Goal: Task Accomplishment & Management: Use online tool/utility

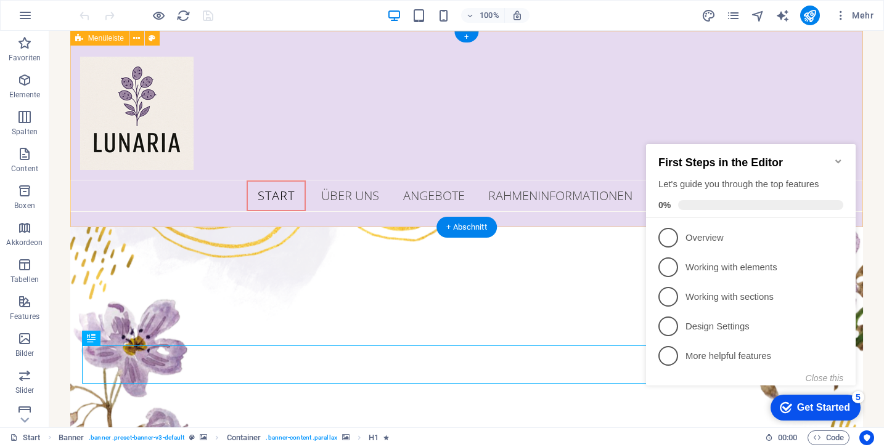
click at [712, 125] on div "Start über uns Angebote Rahmeninformationen Feedback Bilder Kontakt" at bounding box center [466, 129] width 793 height 197
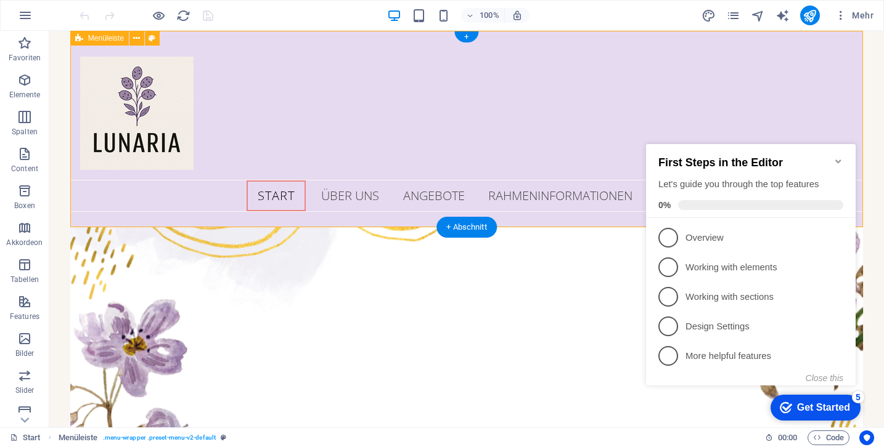
click at [508, 82] on div "Start über uns Angebote Rahmeninformationen Feedback Bilder Kontakt" at bounding box center [466, 129] width 793 height 197
click at [754, 126] on div "Start über uns Angebote Rahmeninformationen Feedback Bilder Kontakt" at bounding box center [466, 129] width 793 height 197
click at [839, 157] on icon "Minimize checklist" at bounding box center [838, 162] width 10 height 10
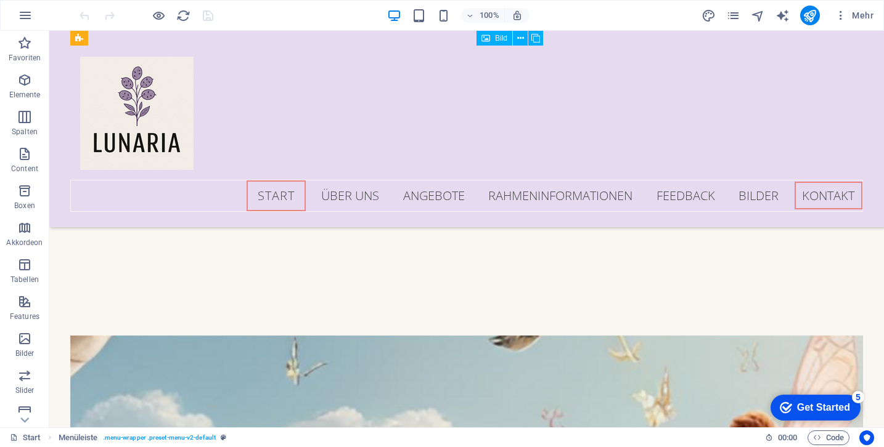
scroll to position [5665, 0]
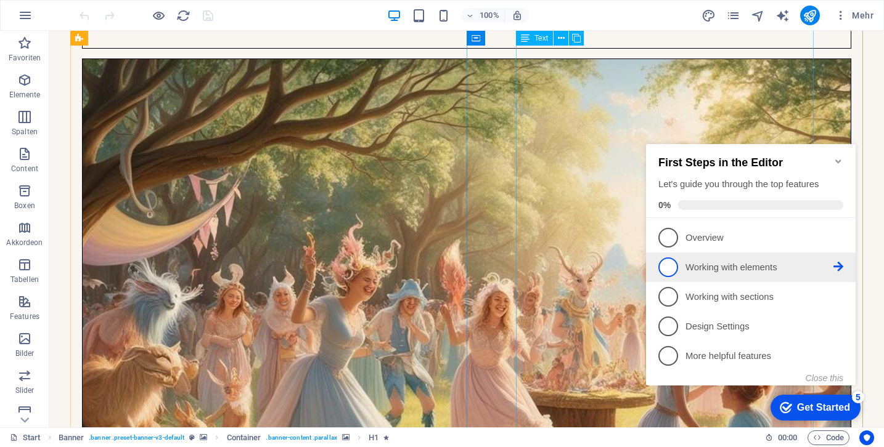
scroll to position [3524, 0]
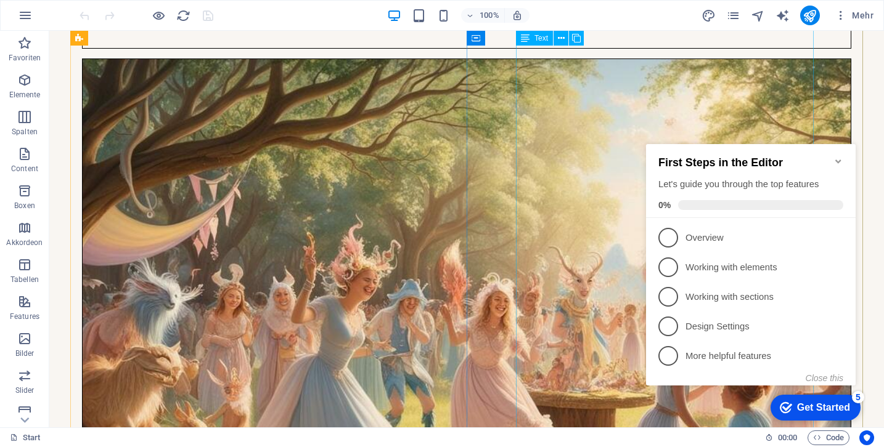
click at [838, 160] on icon "Minimize checklist" at bounding box center [838, 162] width 10 height 10
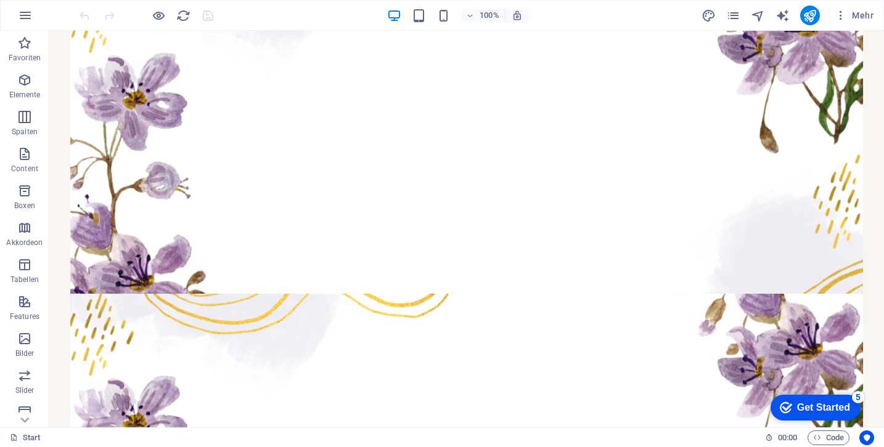
scroll to position [63, 0]
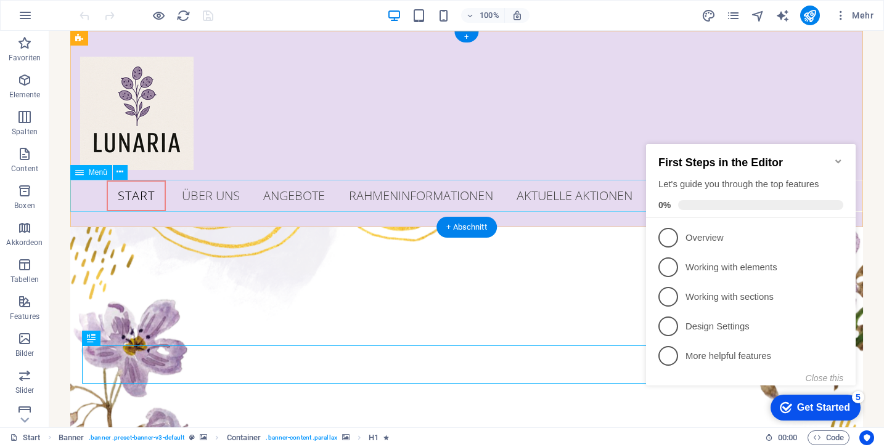
click at [841, 158] on icon "Minimize checklist" at bounding box center [838, 162] width 10 height 10
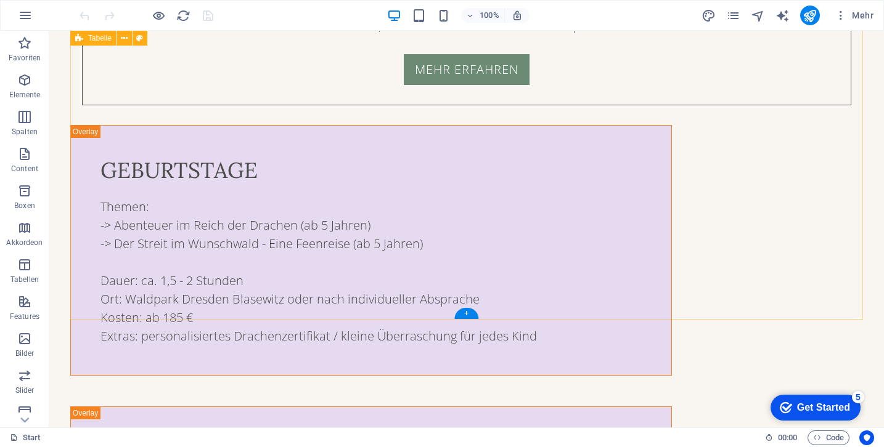
scroll to position [3911, 0]
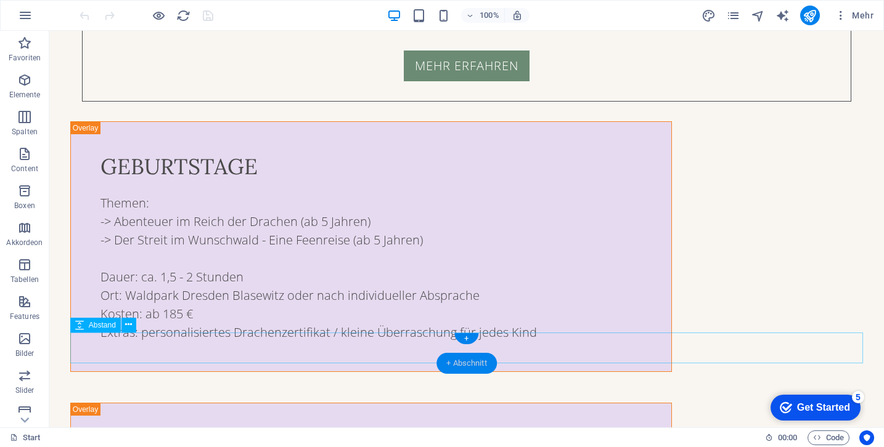
click at [467, 360] on div "+ Abschnitt" at bounding box center [466, 363] width 60 height 21
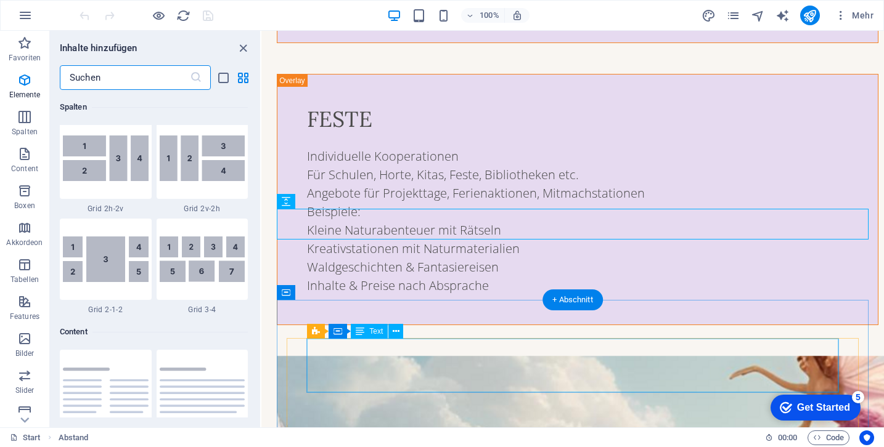
scroll to position [2157, 0]
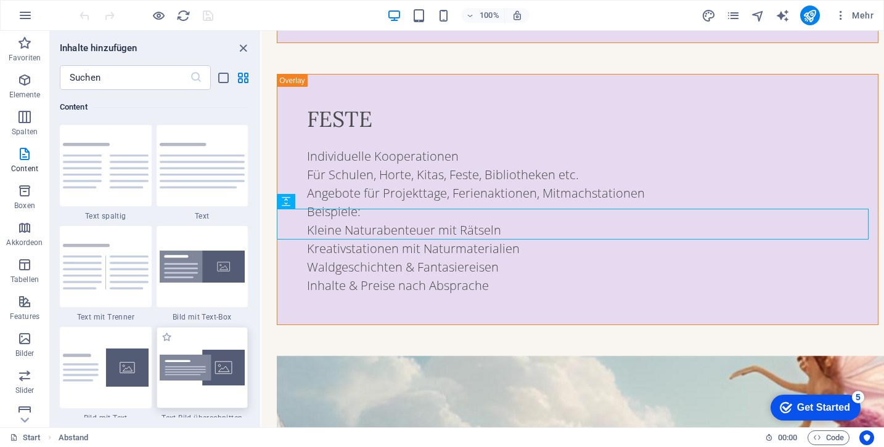
click at [178, 359] on img at bounding box center [203, 368] width 86 height 36
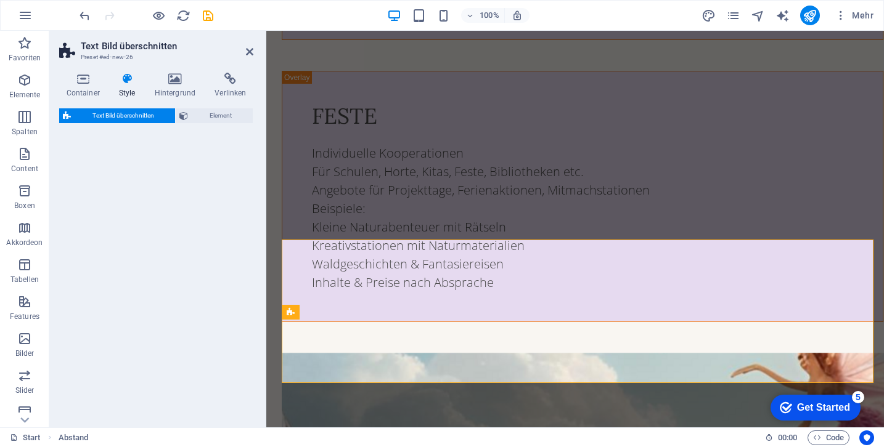
select select "rem"
select select "px"
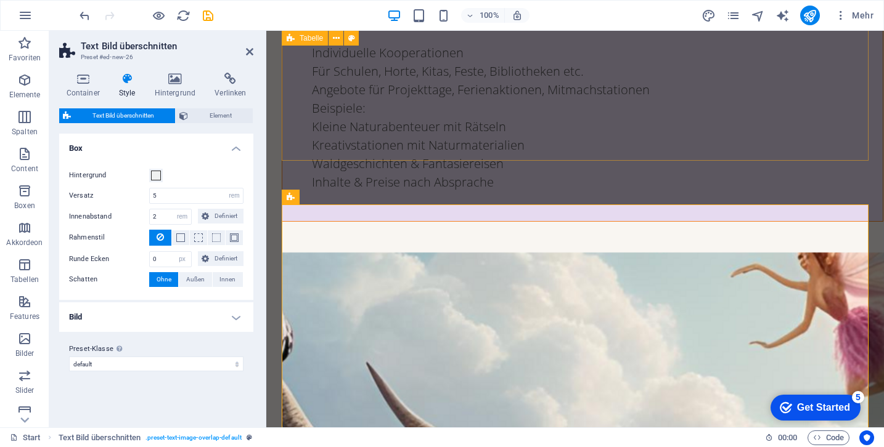
scroll to position [4632, 0]
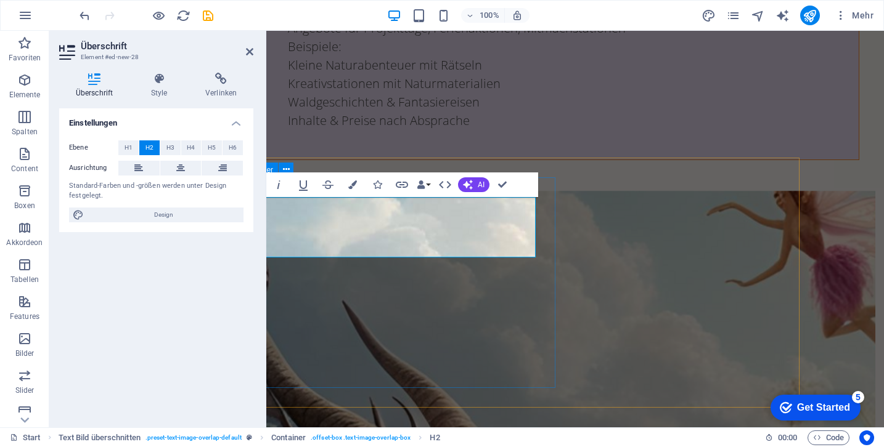
scroll to position [4621, 69]
drag, startPoint x: 360, startPoint y: 243, endPoint x: 391, endPoint y: 243, distance: 30.8
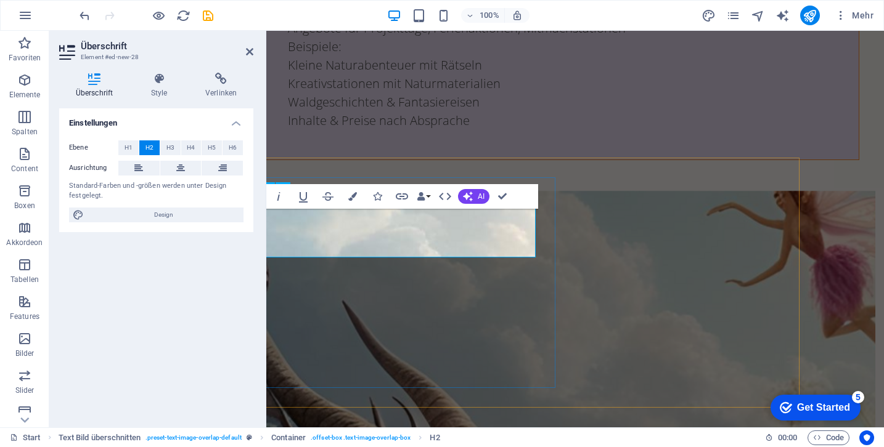
scroll to position [4621, 0]
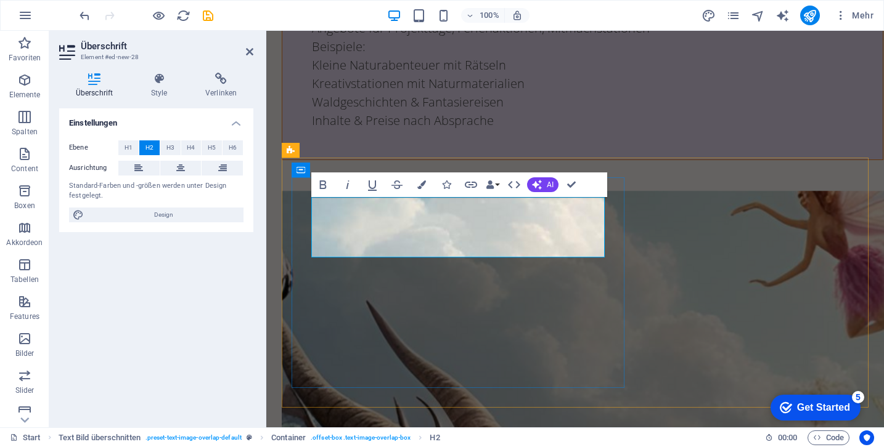
drag, startPoint x: 463, startPoint y: 240, endPoint x: 316, endPoint y: 208, distance: 150.9
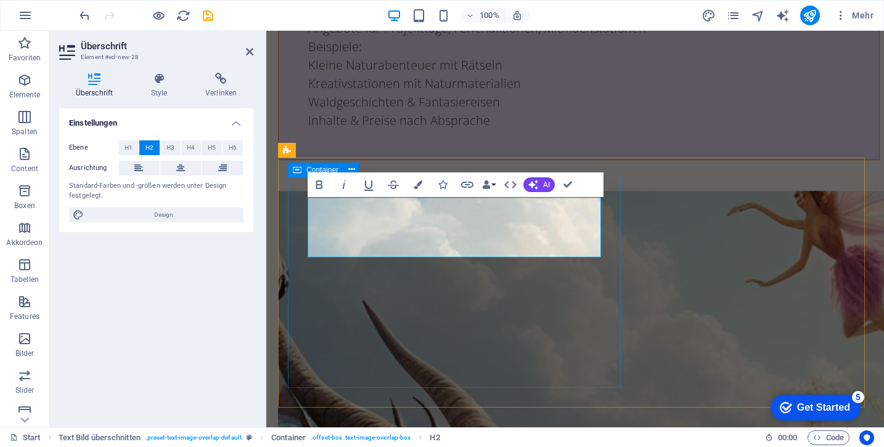
drag, startPoint x: 476, startPoint y: 243, endPoint x: 310, endPoint y: 196, distance: 172.5
click at [423, 187] on button "Colors" at bounding box center [417, 185] width 23 height 25
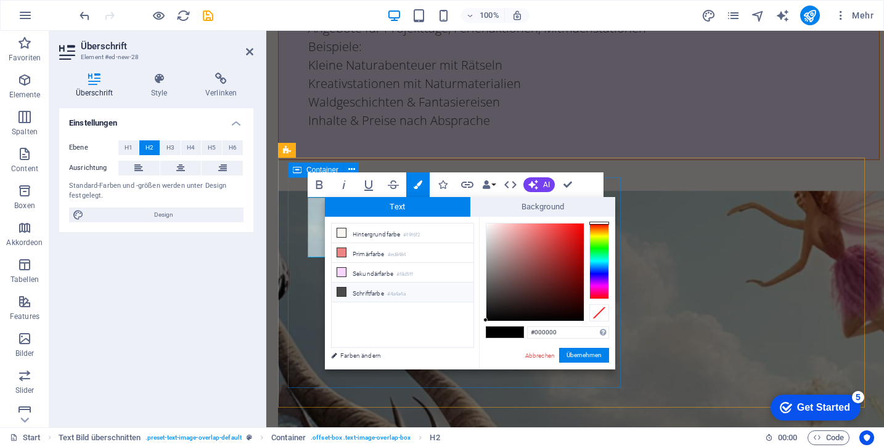
click at [364, 293] on li "Schriftfarbe #4a4a4a" at bounding box center [403, 293] width 142 height 20
click at [576, 353] on button "Übernehmen" at bounding box center [584, 355] width 50 height 15
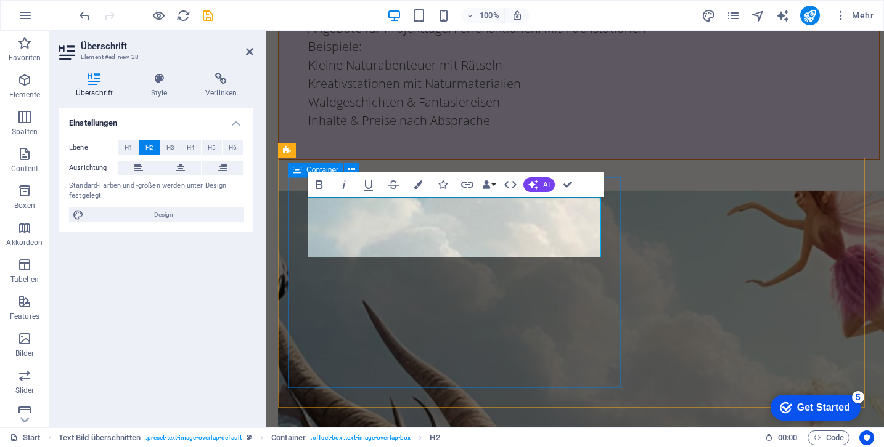
drag, startPoint x: 468, startPoint y: 245, endPoint x: 305, endPoint y: 196, distance: 169.8
click at [417, 186] on icon "button" at bounding box center [418, 185] width 9 height 9
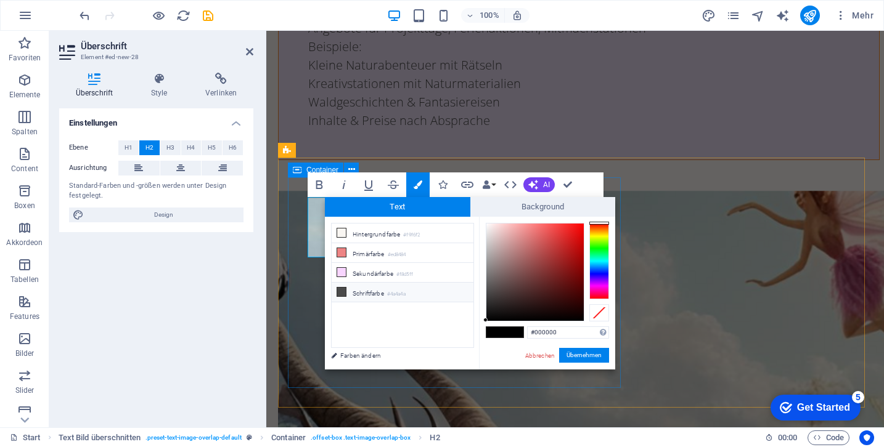
click at [373, 293] on li "Schriftfarbe #4a4a4a" at bounding box center [403, 293] width 142 height 20
type input "#4a4a4a"
click at [373, 293] on li "Schriftfarbe #4a4a4a" at bounding box center [403, 293] width 142 height 20
drag, startPoint x: 579, startPoint y: 354, endPoint x: 313, endPoint y: 323, distance: 268.0
click at [579, 354] on button "Übernehmen" at bounding box center [584, 355] width 50 height 15
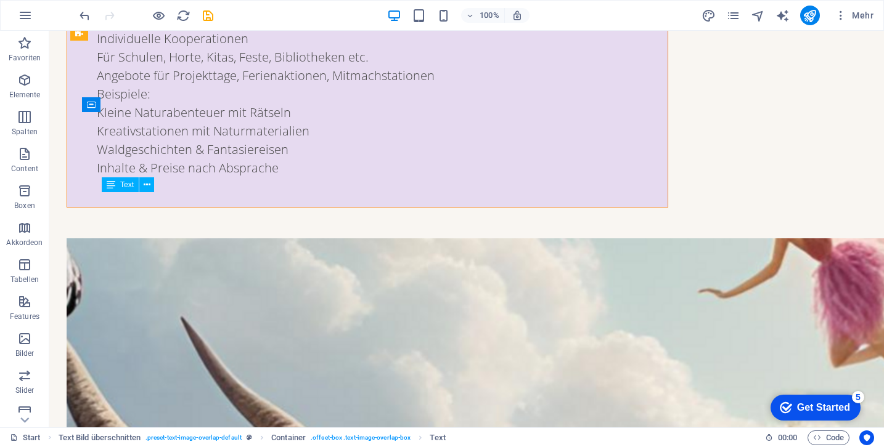
scroll to position [4234, 0]
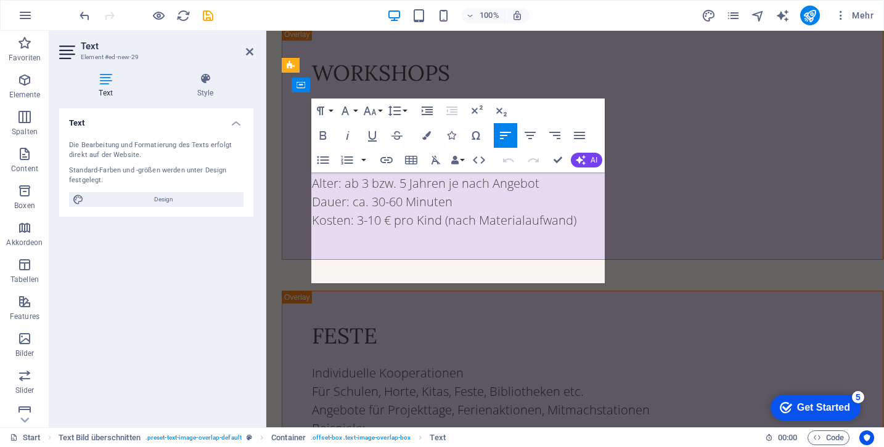
scroll to position [4706, 0]
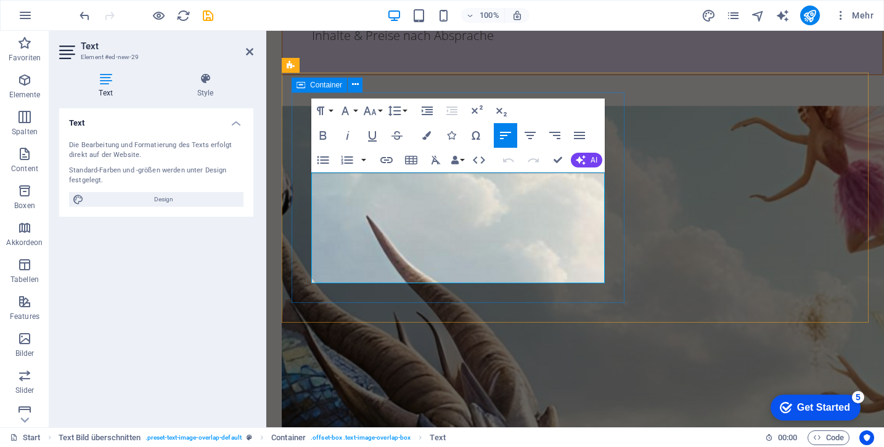
drag, startPoint x: 375, startPoint y: 276, endPoint x: 311, endPoint y: 182, distance: 113.9
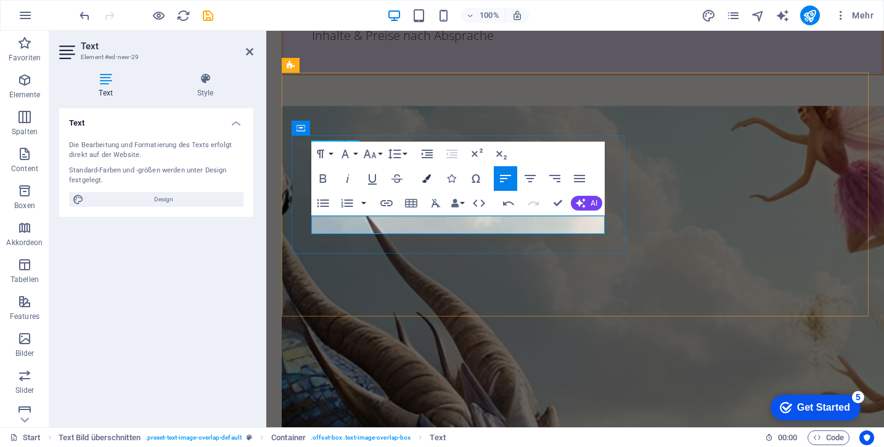
click at [431, 179] on button "Colors" at bounding box center [426, 178] width 23 height 25
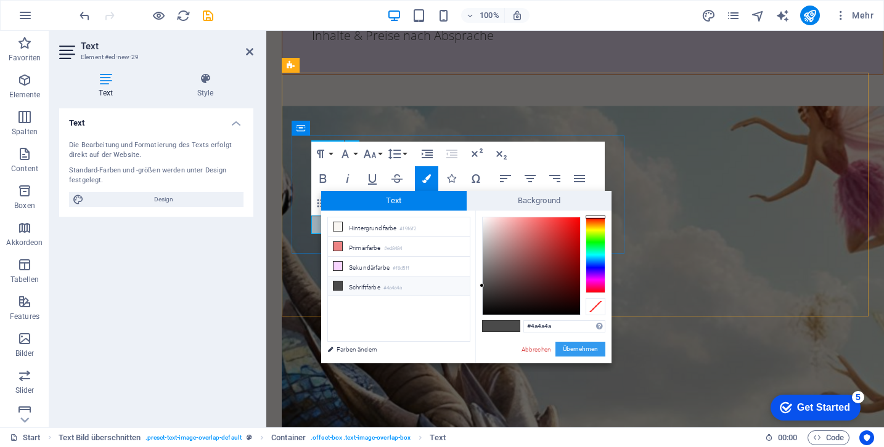
drag, startPoint x: 579, startPoint y: 354, endPoint x: 211, endPoint y: 295, distance: 373.3
click at [579, 354] on button "Übernehmen" at bounding box center [580, 349] width 50 height 15
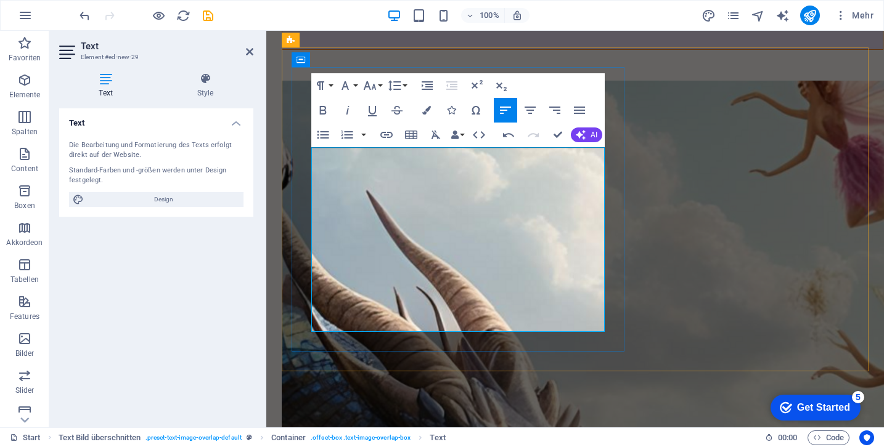
scroll to position [4732, 0]
click at [269, 365] on body "Skip to main content Start über uns Angebote Rahmeninformationen Aktuelle Aktio…" at bounding box center [575, 173] width 618 height 9748
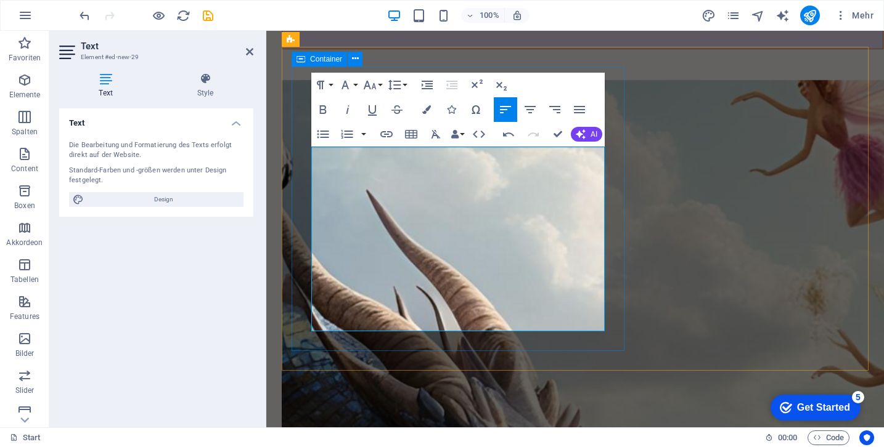
drag, startPoint x: 414, startPoint y: 318, endPoint x: 301, endPoint y: 150, distance: 202.4
click at [427, 108] on icon "button" at bounding box center [426, 109] width 9 height 9
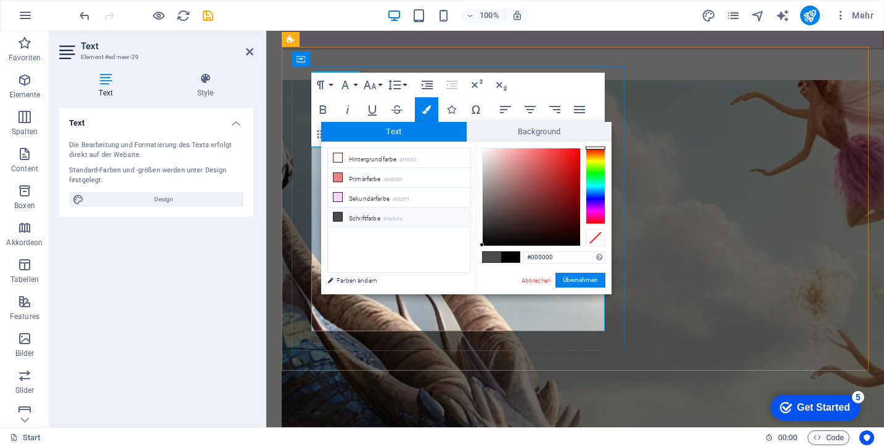
click at [363, 217] on li "Schriftfarbe #4a4a4a" at bounding box center [399, 218] width 142 height 20
type input "#4a4a4a"
click at [363, 217] on li "Schriftfarbe #4a4a4a" at bounding box center [399, 218] width 142 height 20
click at [575, 280] on button "Übernehmen" at bounding box center [580, 280] width 50 height 15
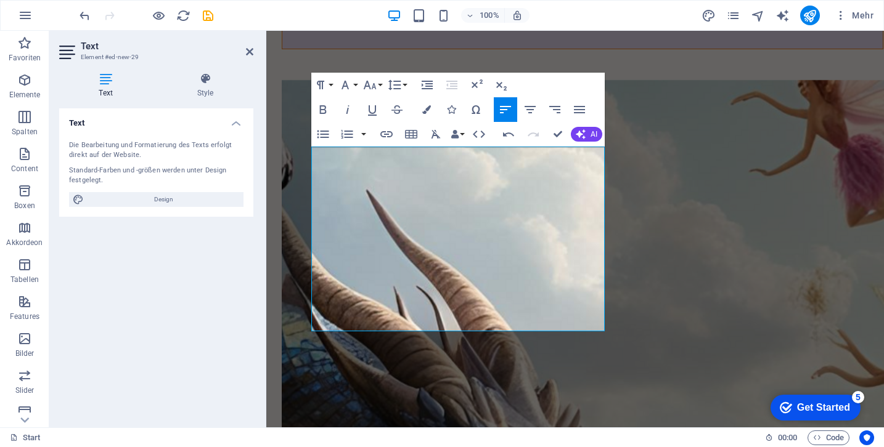
click at [276, 232] on body "Skip to main content Start über uns Angebote Rahmeninformationen Aktuelle Aktio…" at bounding box center [575, 173] width 618 height 9748
click at [253, 50] on icon at bounding box center [249, 52] width 7 height 10
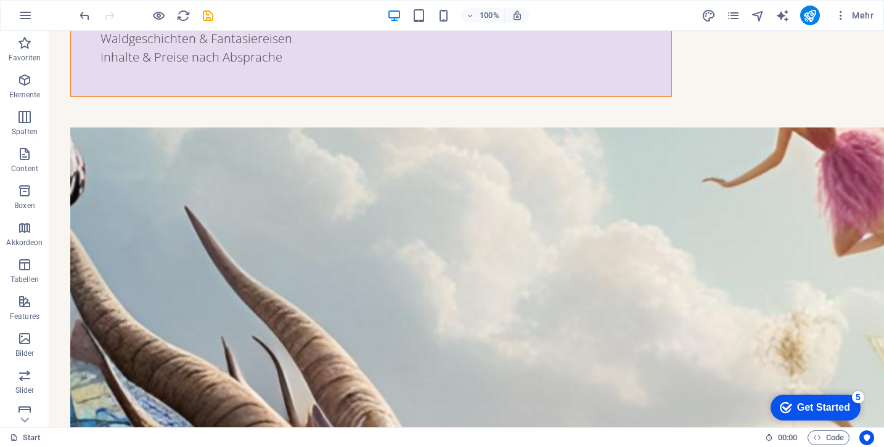
scroll to position [4235, 0]
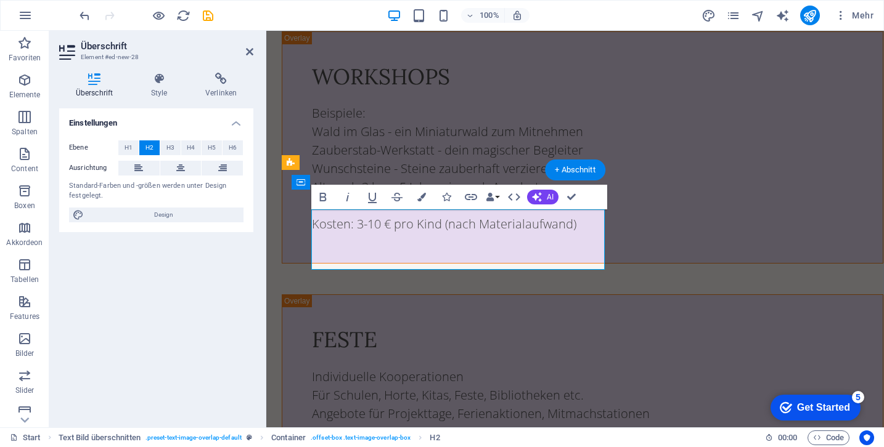
scroll to position [4608, 0]
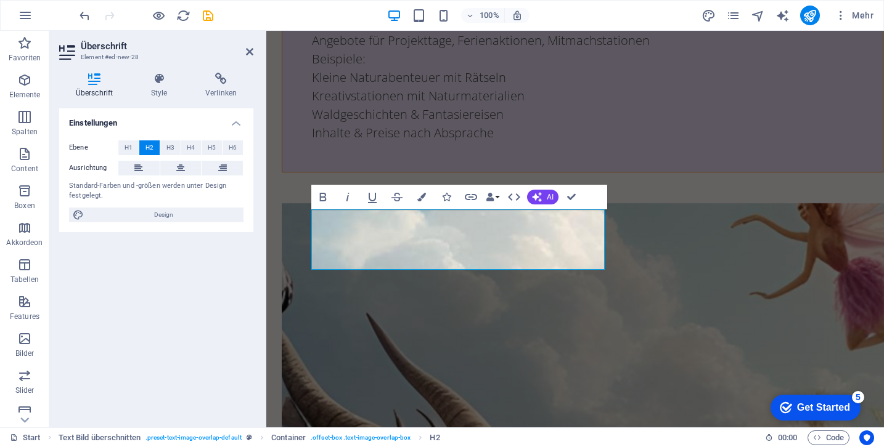
drag, startPoint x: 339, startPoint y: 227, endPoint x: 306, endPoint y: 227, distance: 33.3
copy h2 "🍰 B"
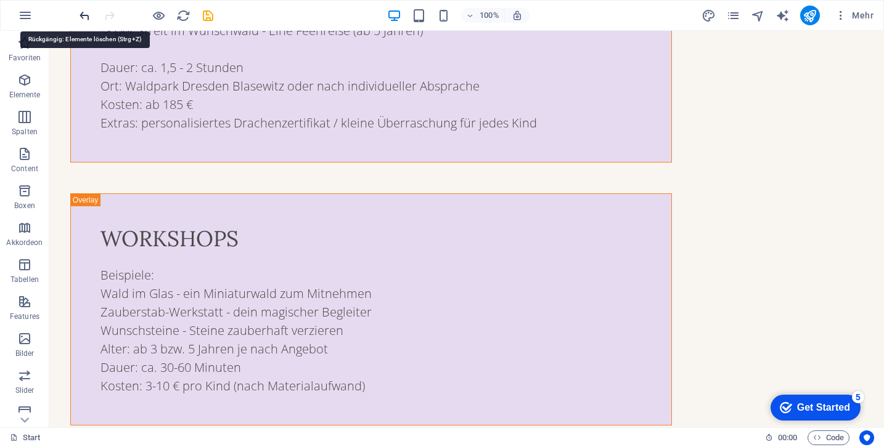
click at [91, 17] on icon "undo" at bounding box center [85, 16] width 14 height 14
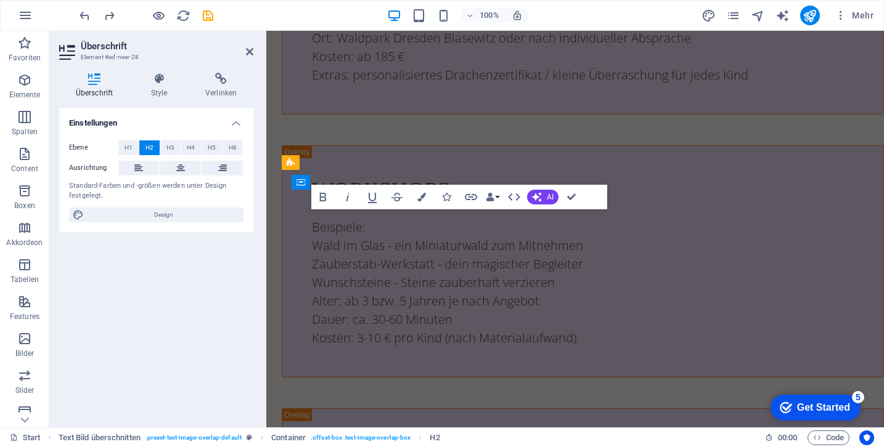
scroll to position [4608, 0]
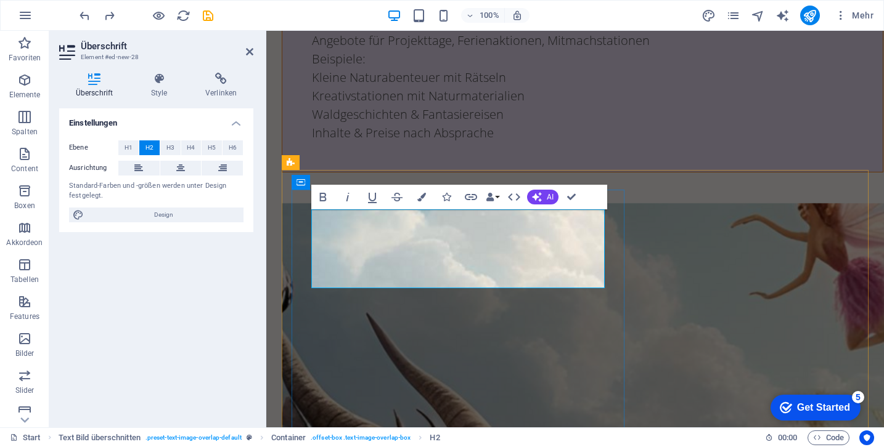
drag, startPoint x: 327, startPoint y: 276, endPoint x: 312, endPoint y: 277, distance: 14.8
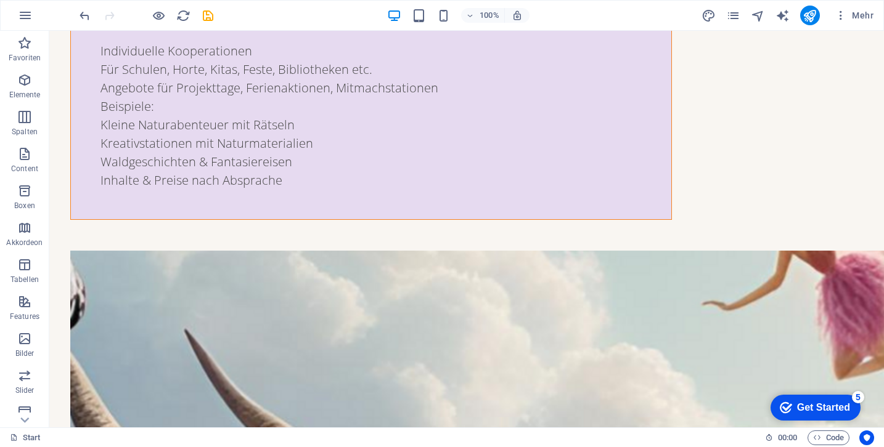
scroll to position [4120, 0]
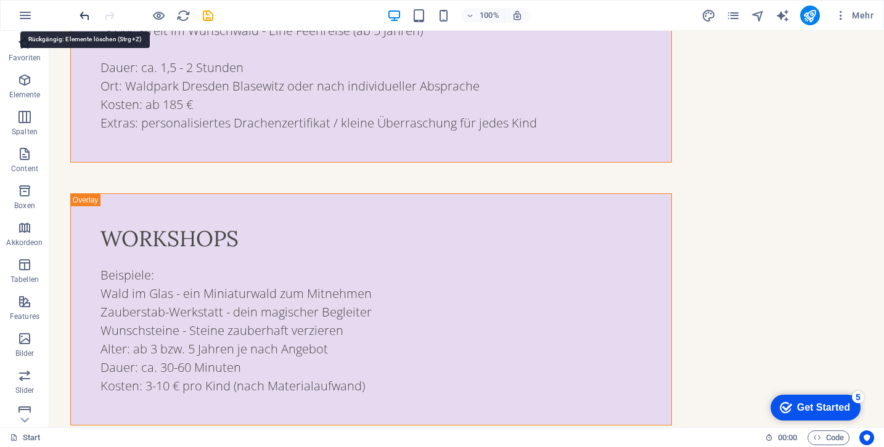
click at [83, 21] on icon "undo" at bounding box center [85, 16] width 14 height 14
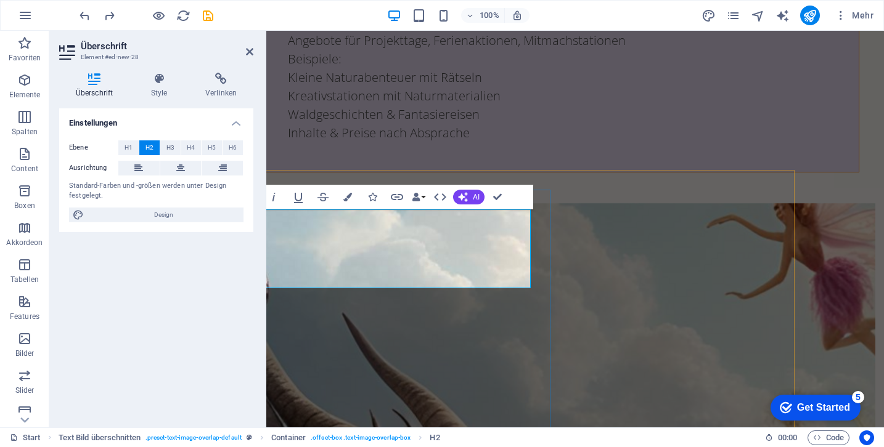
scroll to position [4608, 73]
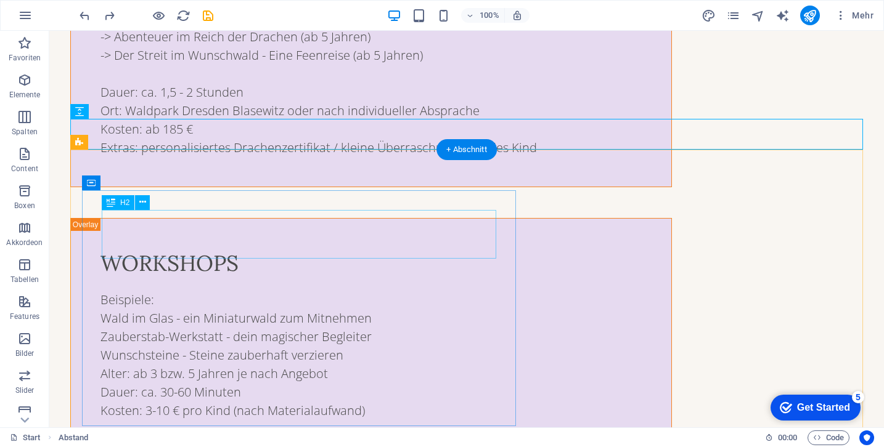
scroll to position [4128, 0]
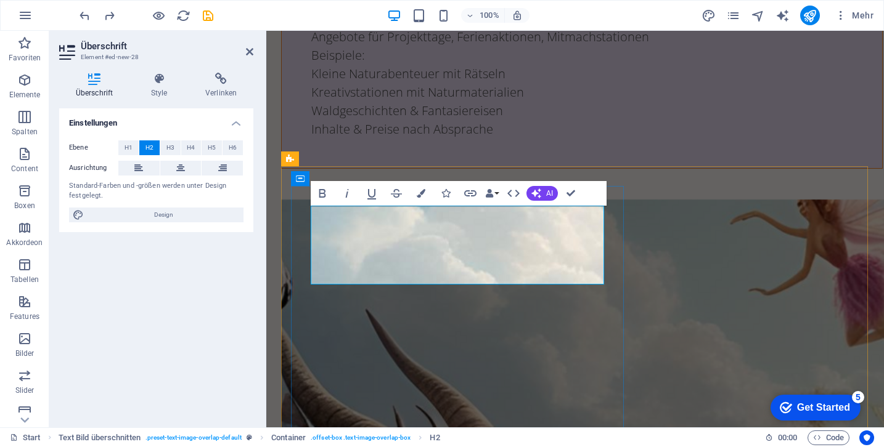
drag, startPoint x: 329, startPoint y: 275, endPoint x: 315, endPoint y: 276, distance: 13.6
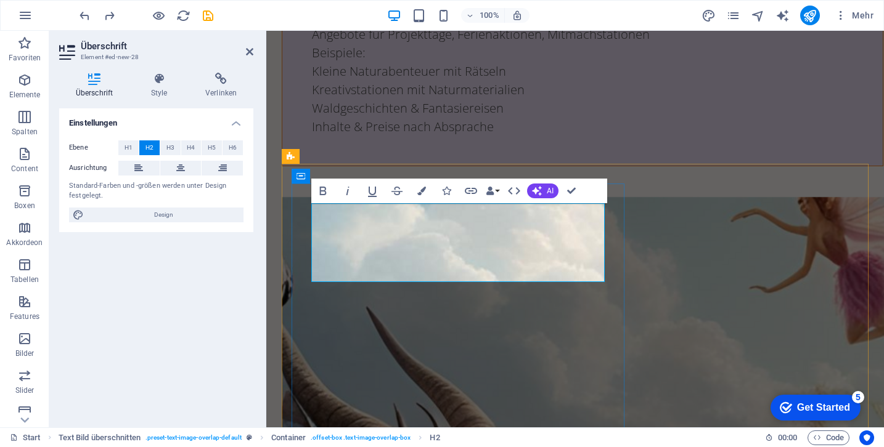
drag, startPoint x: 316, startPoint y: 276, endPoint x: 331, endPoint y: 277, distance: 15.4
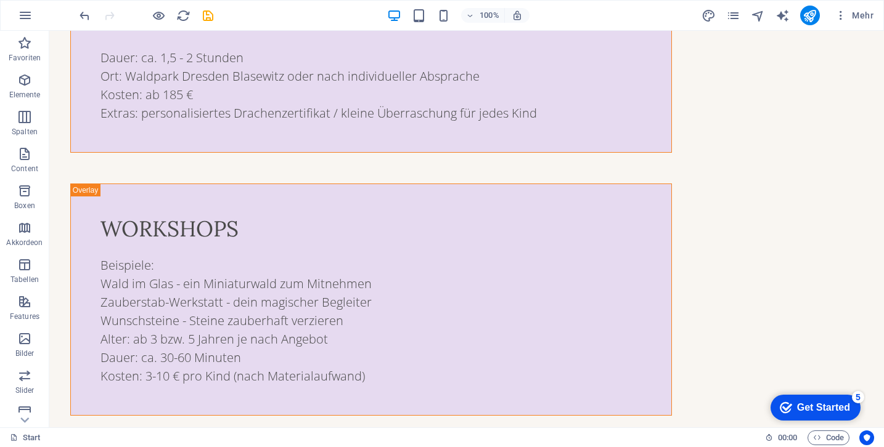
scroll to position [4131, 0]
click at [85, 10] on icon "undo" at bounding box center [85, 16] width 14 height 14
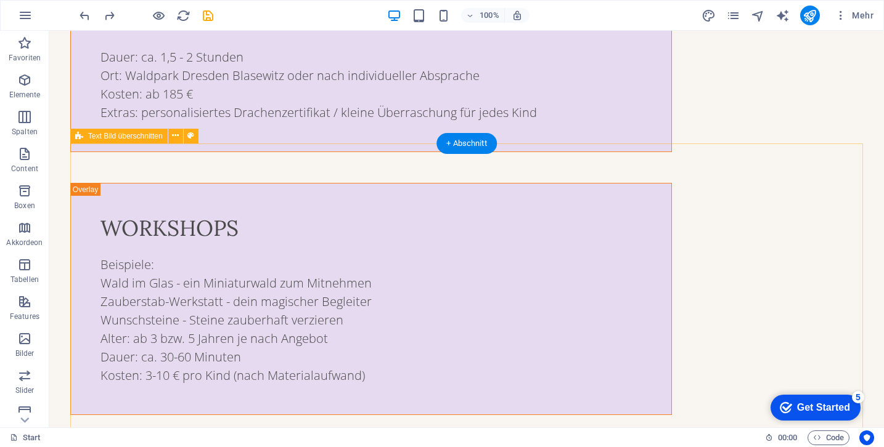
scroll to position [4176, 0]
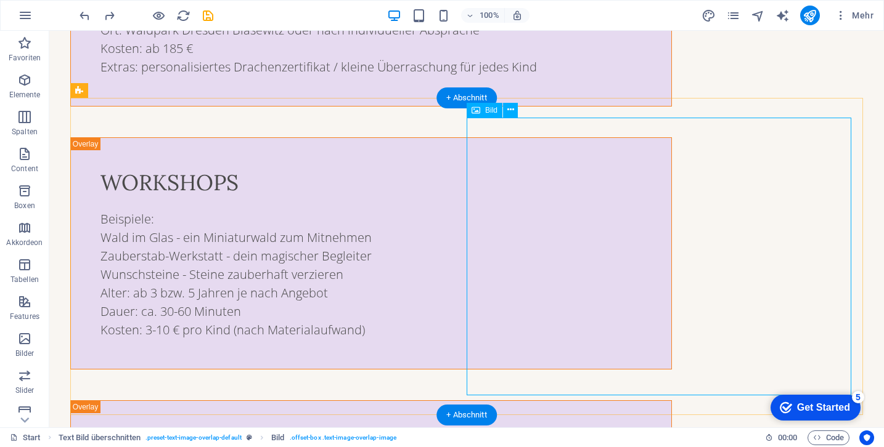
click at [489, 108] on span "Bild" at bounding box center [491, 110] width 12 height 7
click at [491, 111] on span "Bild" at bounding box center [491, 110] width 12 height 7
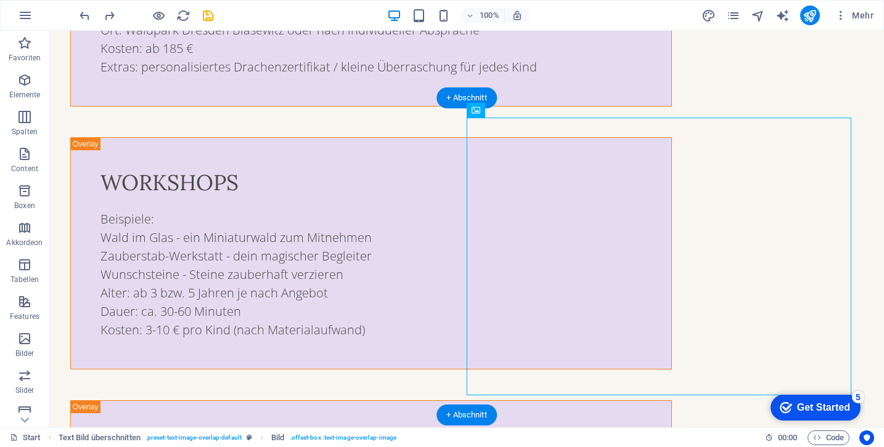
scroll to position [4725, 0]
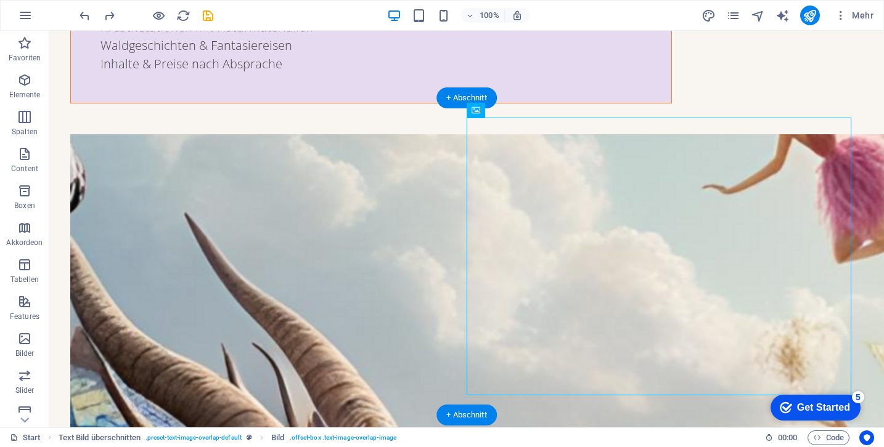
select select "%"
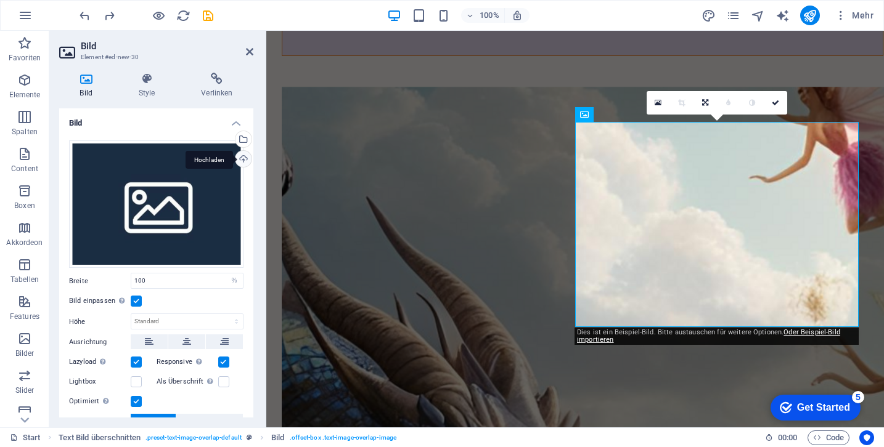
click at [237, 155] on div "Hochladen" at bounding box center [242, 160] width 18 height 18
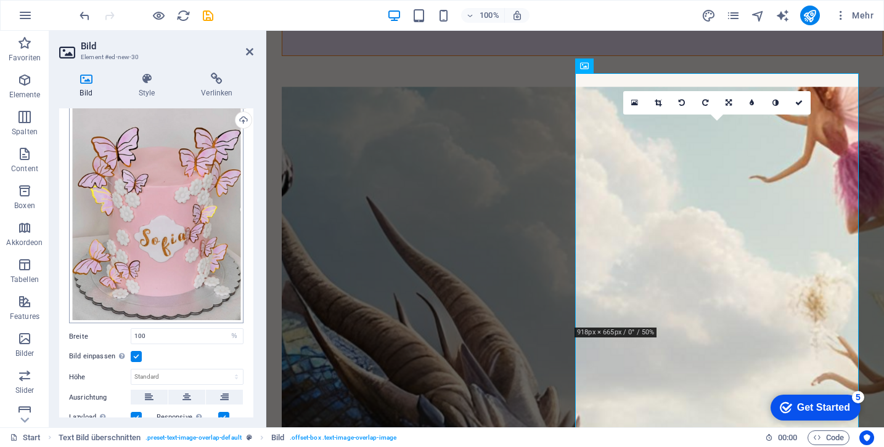
scroll to position [39, 0]
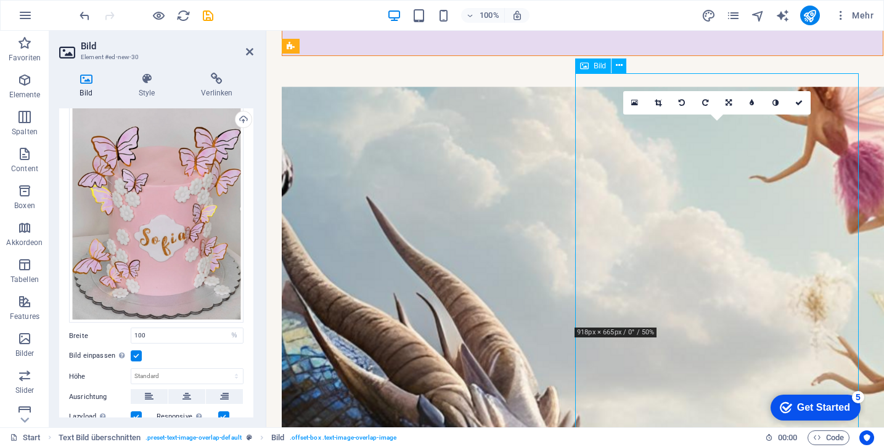
drag, startPoint x: 679, startPoint y: 256, endPoint x: 716, endPoint y: 253, distance: 37.7
drag, startPoint x: 698, startPoint y: 253, endPoint x: 725, endPoint y: 254, distance: 27.1
click at [134, 354] on label at bounding box center [136, 356] width 11 height 11
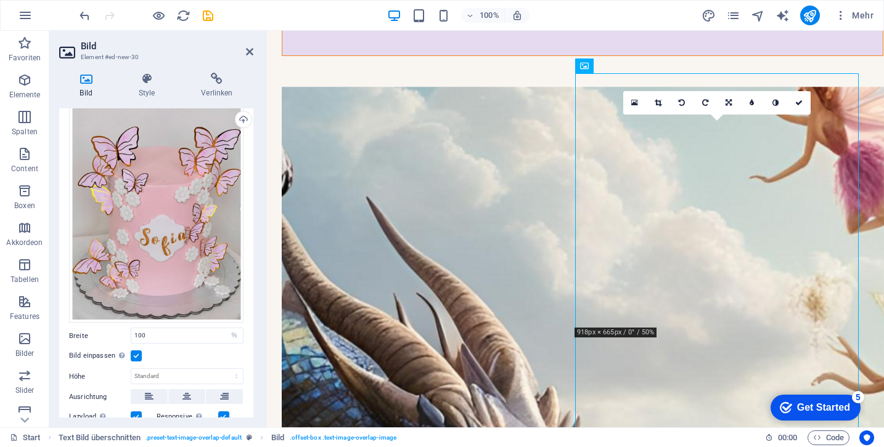
click at [0, 0] on input "Bild einpassen Bild automatisch anhand einer fixen Breite und Höhe einpassen" at bounding box center [0, 0] width 0 height 0
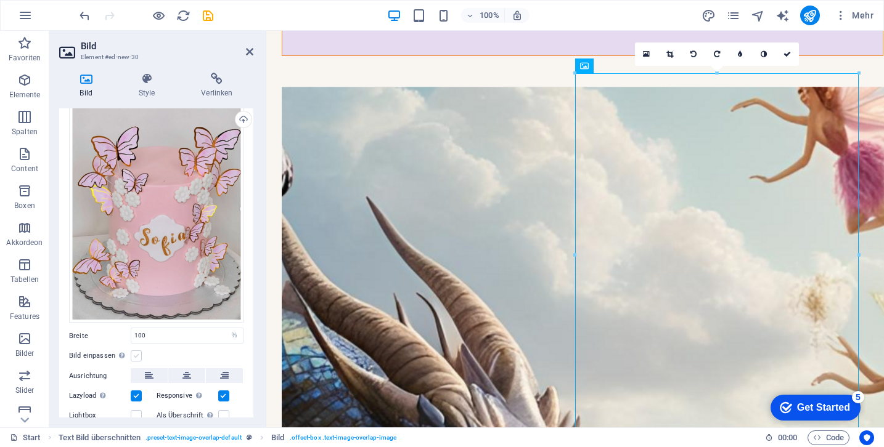
click at [135, 353] on label at bounding box center [136, 356] width 11 height 11
click at [0, 0] on input "Bild einpassen Bild automatisch anhand einer fixen Breite und Höhe einpassen" at bounding box center [0, 0] width 0 height 0
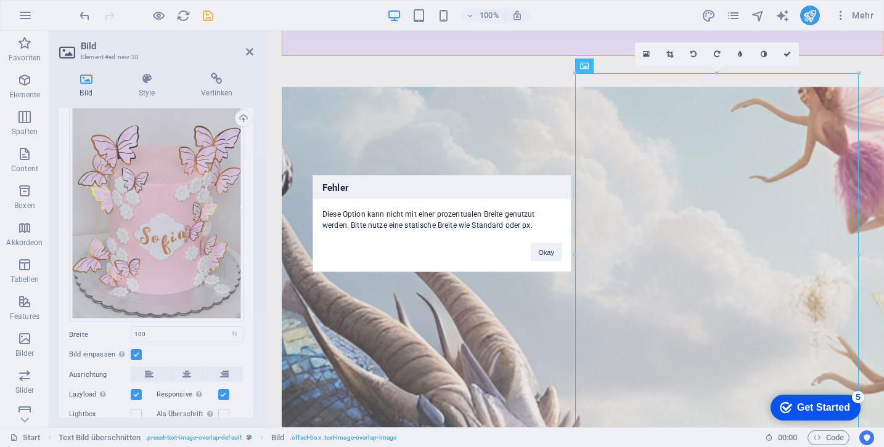
click at [520, 100] on div "Fehler Diese Option kann nicht mit einer prozentualen Breite genutzut werden. B…" at bounding box center [442, 223] width 884 height 447
click at [573, 73] on div "Fehler Diese Option kann nicht mit einer prozentualen Breite genutzut werden. B…" at bounding box center [442, 223] width 884 height 447
click at [857, 71] on div "Fehler Diese Option kann nicht mit einer prozentualen Breite genutzut werden. B…" at bounding box center [442, 223] width 884 height 447
click at [671, 53] on div "Fehler Diese Option kann nicht mit einer prozentualen Breite genutzut werden. B…" at bounding box center [442, 223] width 884 height 447
click at [249, 51] on div "Fehler Diese Option kann nicht mit einer prozentualen Breite genutzut werden. B…" at bounding box center [442, 223] width 884 height 447
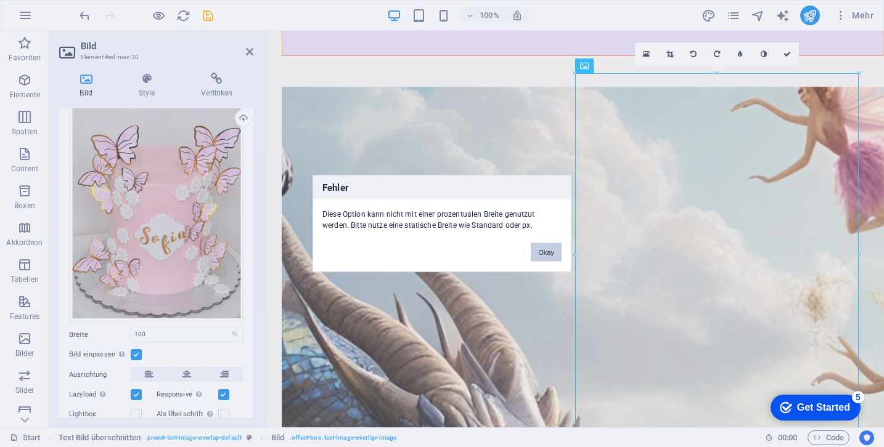
click at [552, 248] on button "Okay" at bounding box center [546, 252] width 31 height 18
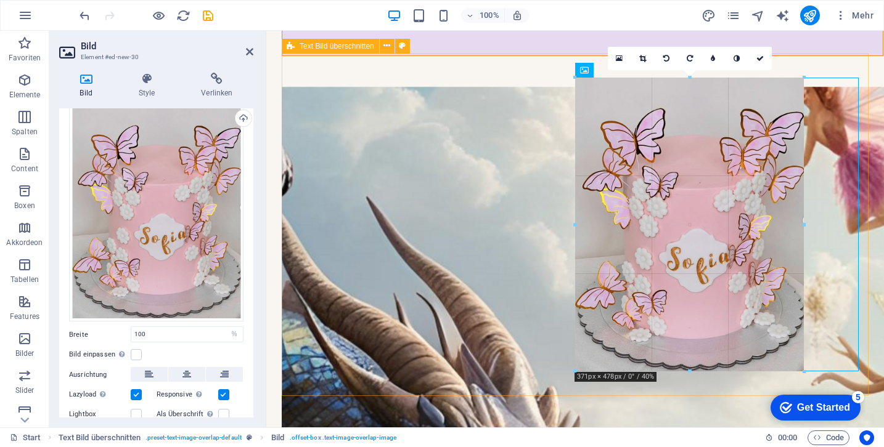
drag, startPoint x: 576, startPoint y: 74, endPoint x: 643, endPoint y: 147, distance: 99.4
type input "371"
select select "px"
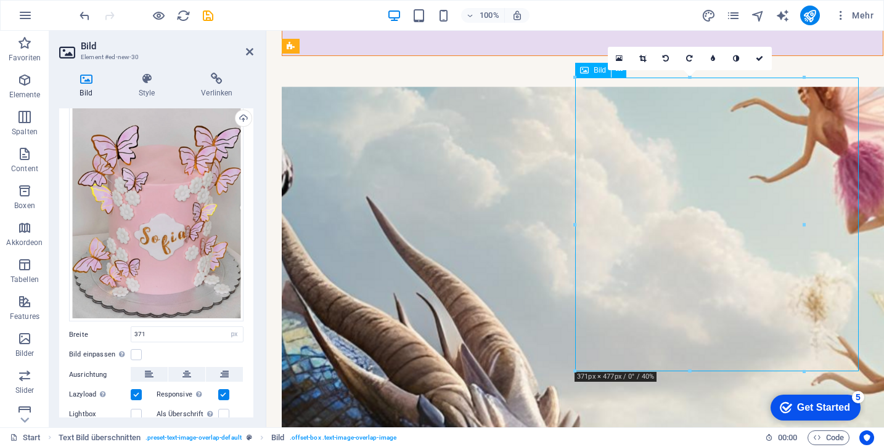
drag, startPoint x: 662, startPoint y: 178, endPoint x: 773, endPoint y: 179, distance: 111.0
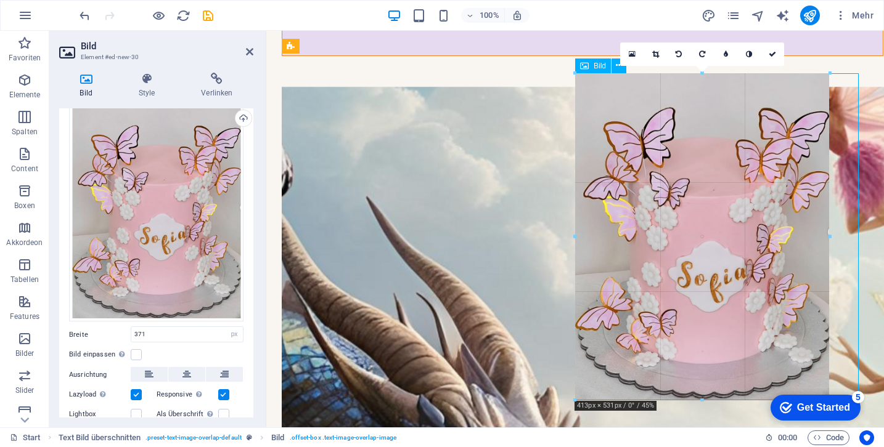
drag, startPoint x: 802, startPoint y: 224, endPoint x: 832, endPoint y: 226, distance: 29.6
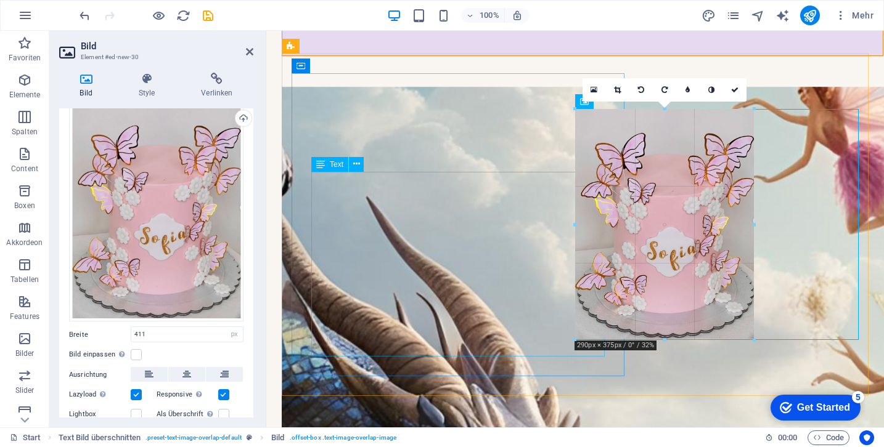
drag, startPoint x: 574, startPoint y: 237, endPoint x: 647, endPoint y: 239, distance: 72.8
type input "290"
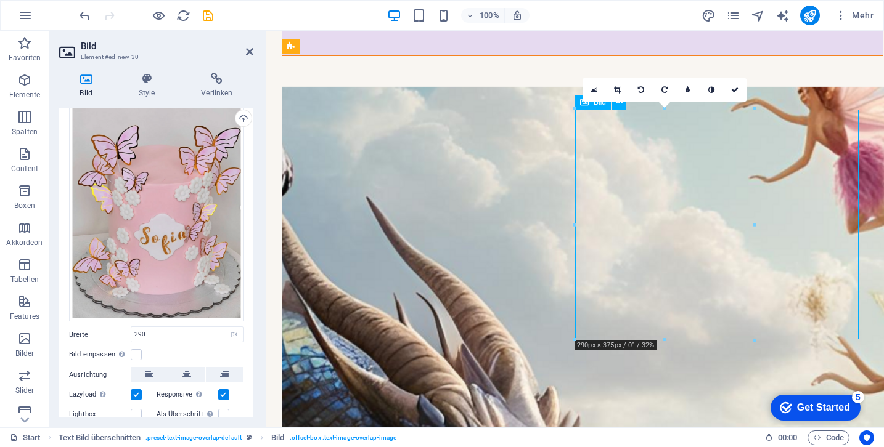
drag, startPoint x: 661, startPoint y: 195, endPoint x: 806, endPoint y: 255, distance: 156.9
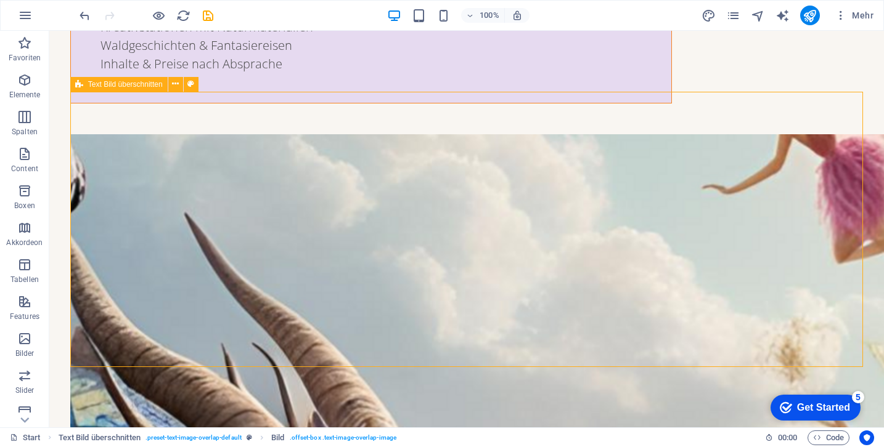
scroll to position [4183, 0]
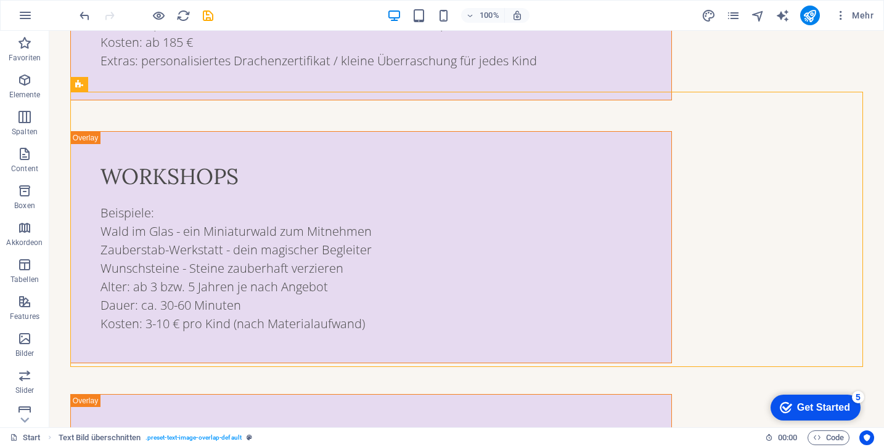
drag, startPoint x: 639, startPoint y: 341, endPoint x: 887, endPoint y: 322, distance: 249.1
click at [84, 13] on icon "undo" at bounding box center [85, 16] width 14 height 14
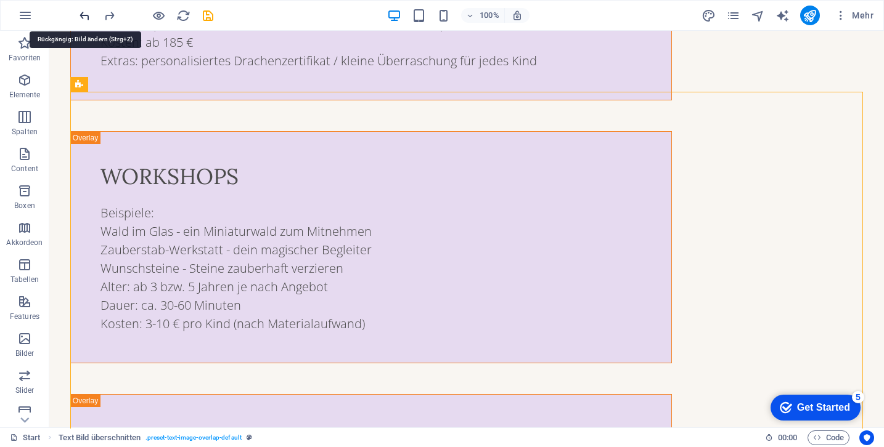
click at [84, 13] on icon "undo" at bounding box center [85, 16] width 14 height 14
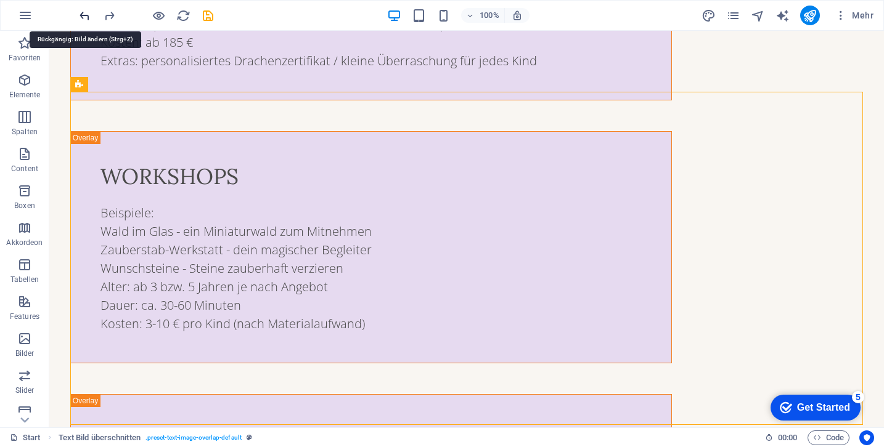
click at [84, 13] on icon "undo" at bounding box center [85, 16] width 14 height 14
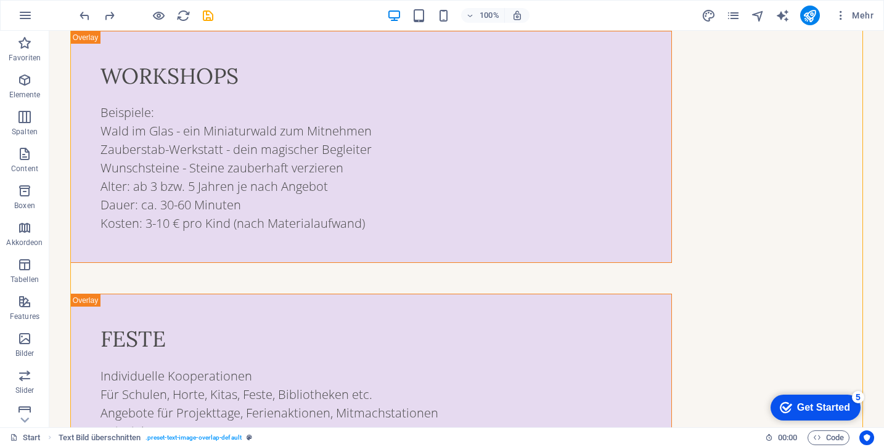
scroll to position [4272, 0]
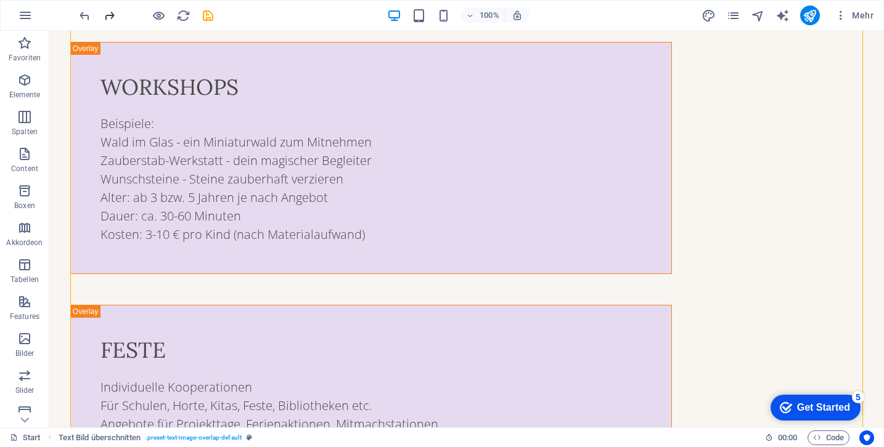
click at [115, 15] on icon "redo" at bounding box center [109, 16] width 14 height 14
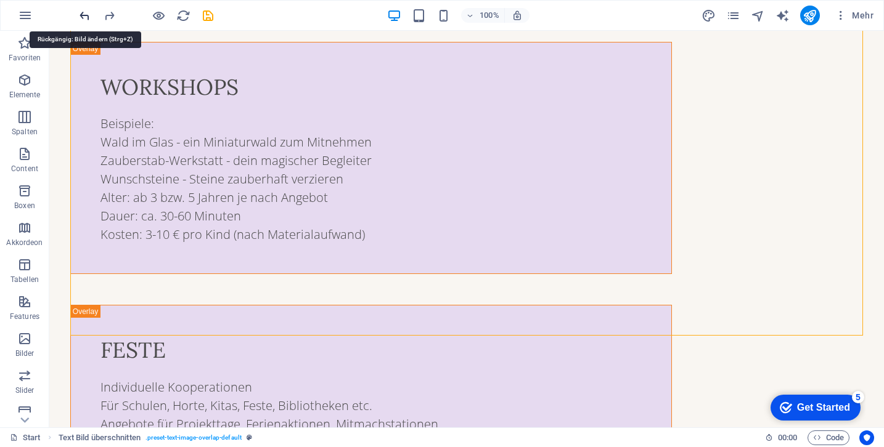
click at [82, 21] on icon "undo" at bounding box center [85, 16] width 14 height 14
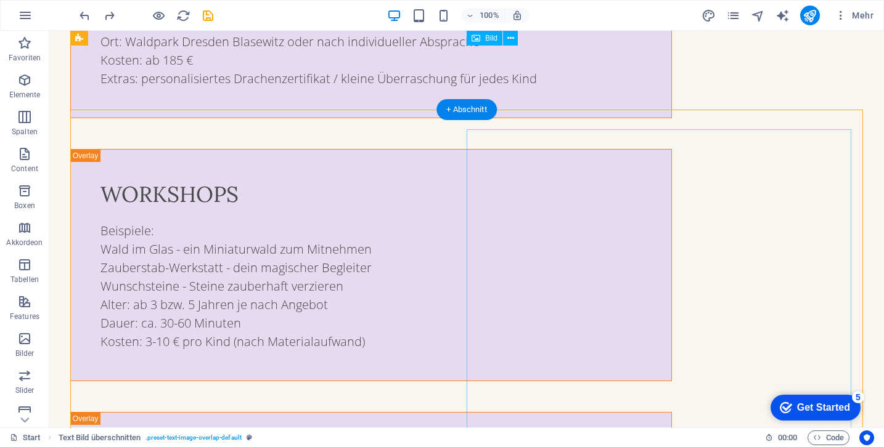
scroll to position [4163, 0]
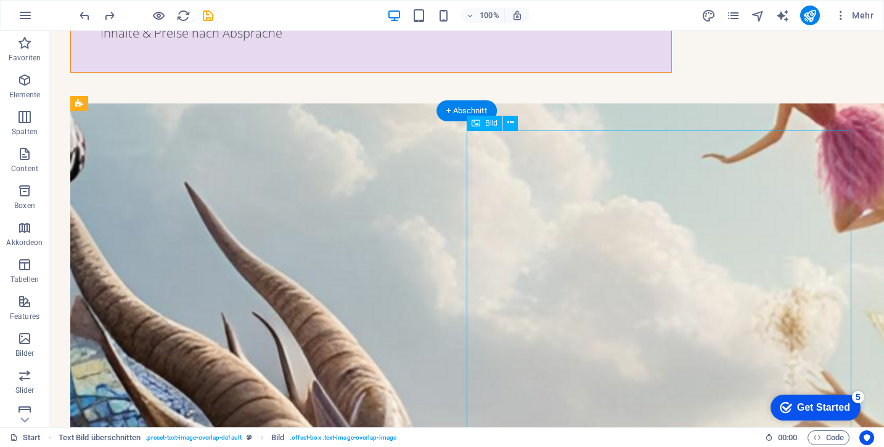
select select "%"
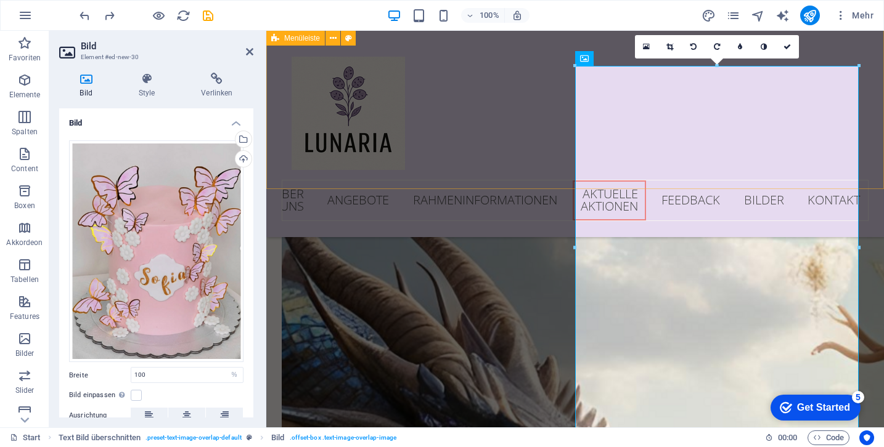
scroll to position [4732, 0]
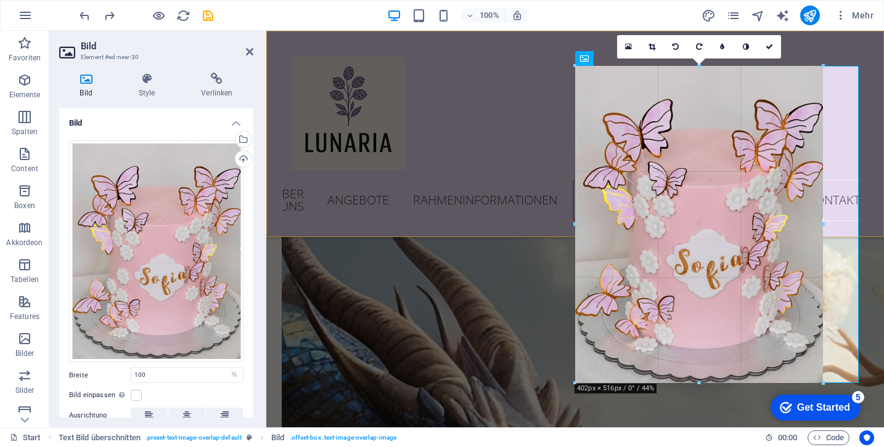
drag, startPoint x: 576, startPoint y: 66, endPoint x: 621, endPoint y: 114, distance: 66.3
type input "401"
select select "px"
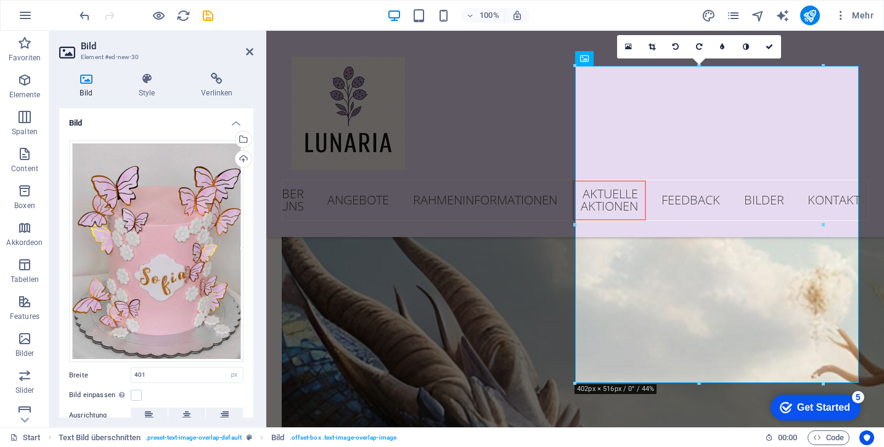
click at [274, 303] on body "Skip to main content Start über uns Angebote Rahmeninformationen Aktuelle Aktio…" at bounding box center [575, 239] width 618 height 9468
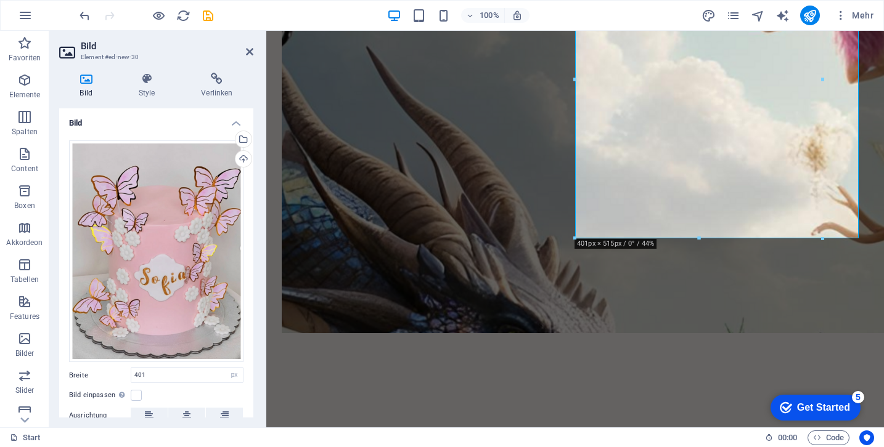
scroll to position [4877, 0]
click at [248, 51] on icon at bounding box center [249, 52] width 7 height 10
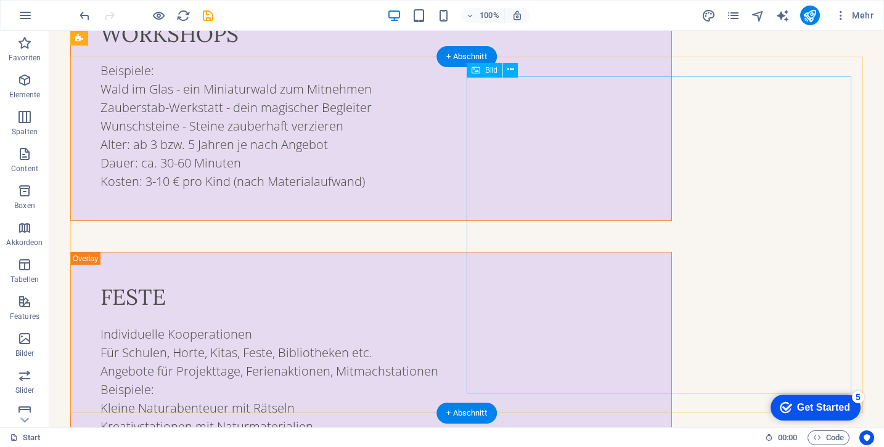
scroll to position [4210, 0]
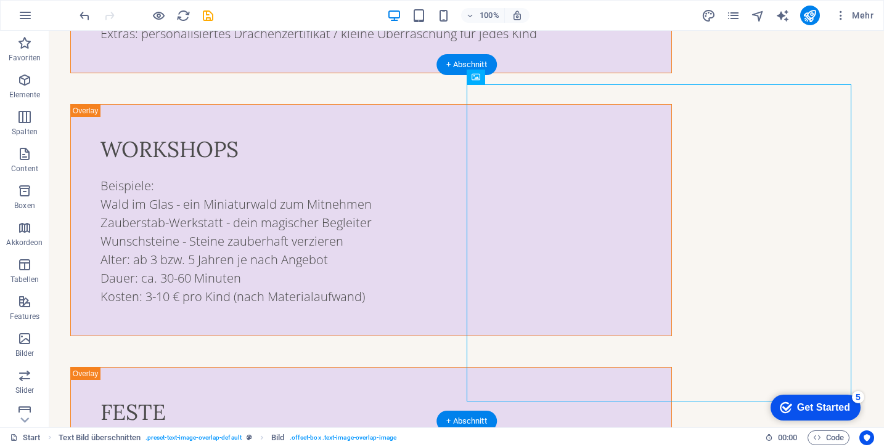
select select "px"
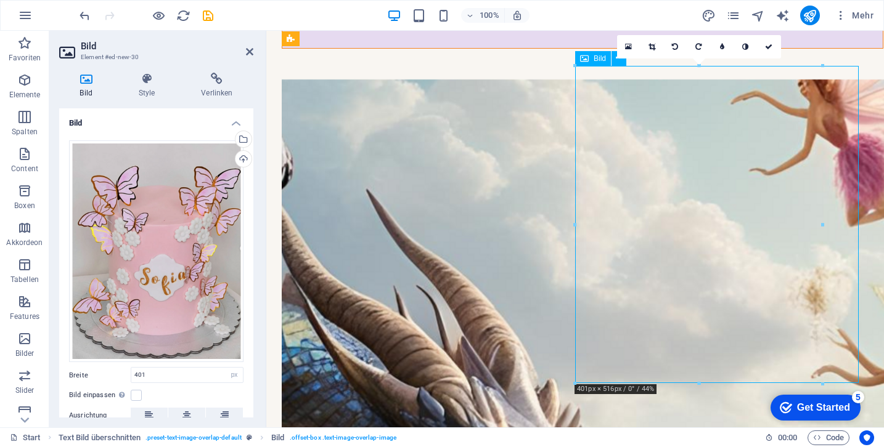
drag, startPoint x: 693, startPoint y: 179, endPoint x: 829, endPoint y: 182, distance: 135.6
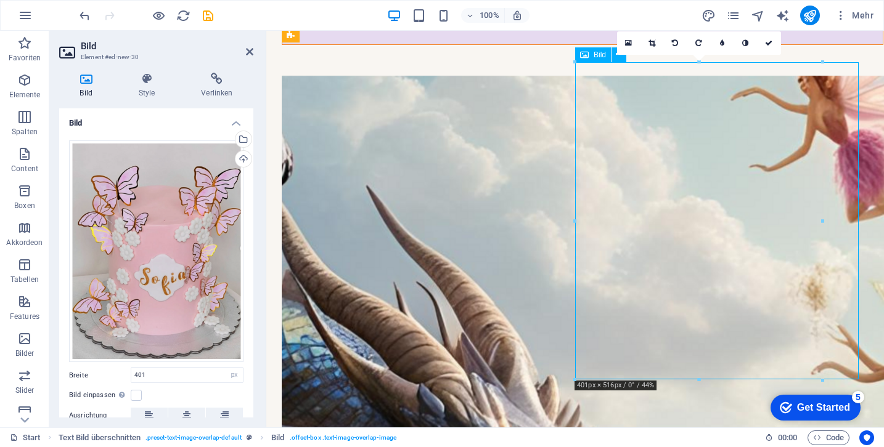
scroll to position [4737, 0]
click at [823, 222] on div at bounding box center [822, 221] width 4 height 318
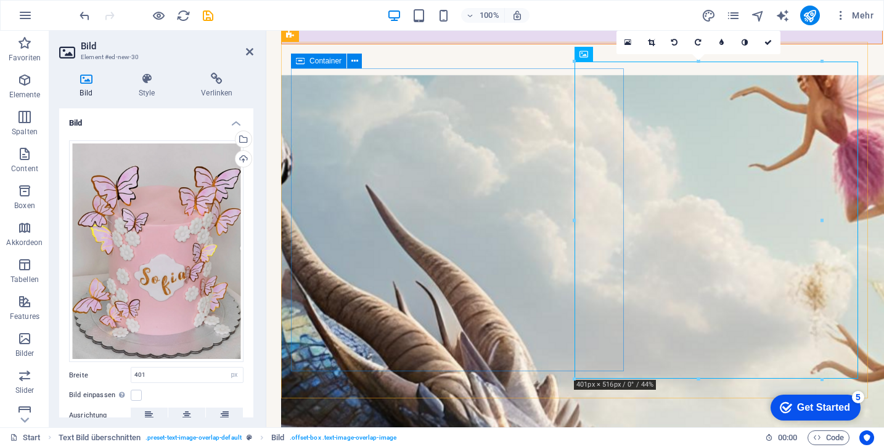
drag, startPoint x: 843, startPoint y: 251, endPoint x: 618, endPoint y: 223, distance: 226.1
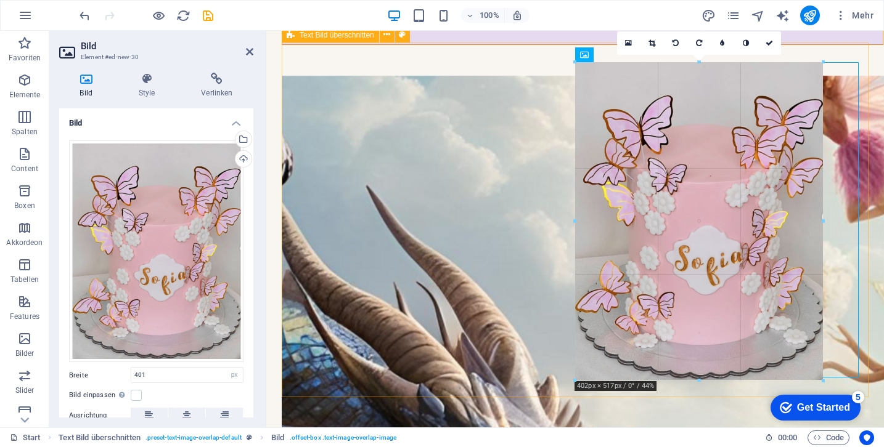
drag, startPoint x: 574, startPoint y: 382, endPoint x: 612, endPoint y: 382, distance: 38.2
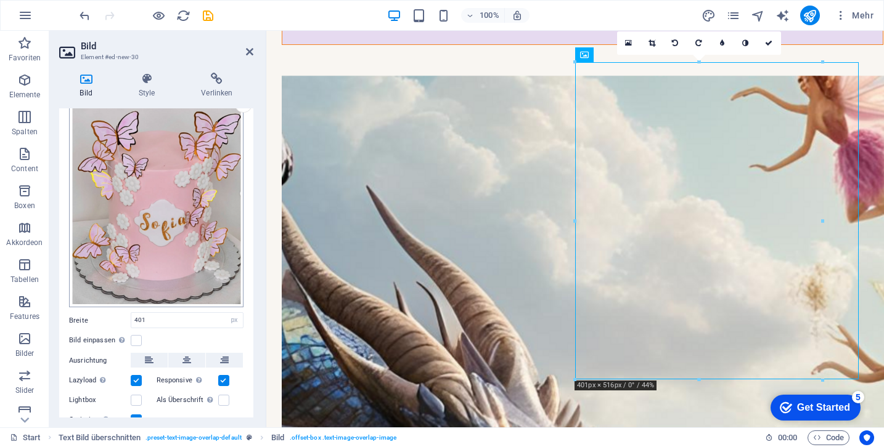
scroll to position [59, 0]
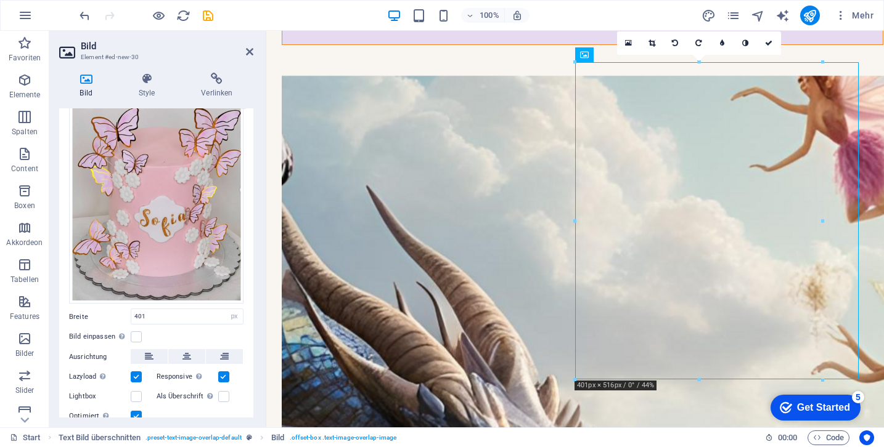
click at [134, 372] on label at bounding box center [136, 377] width 11 height 11
click at [0, 0] on input "Lazyload Bilder auf Seite nachträglich laden. Verbessert Ladezeit (Pagespeed)." at bounding box center [0, 0] width 0 height 0
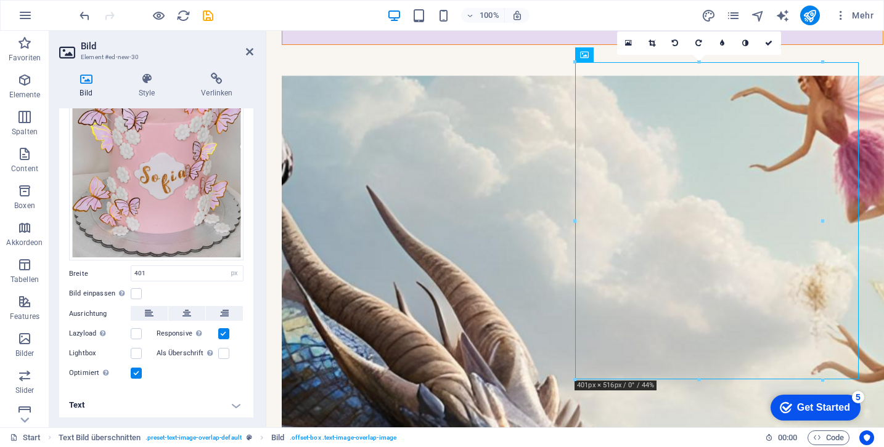
scroll to position [101, 0]
click at [136, 370] on label at bounding box center [136, 374] width 11 height 11
click at [0, 0] on input "Optimiert Bilder werden komprimiert für eine bessere Ladegeschwindigkeit der We…" at bounding box center [0, 0] width 0 height 0
click at [202, 391] on h4 "Text" at bounding box center [156, 406] width 194 height 30
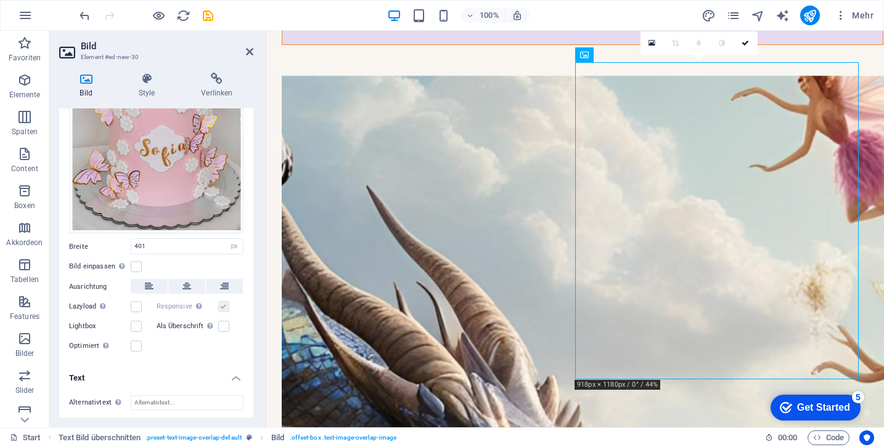
scroll to position [124, 0]
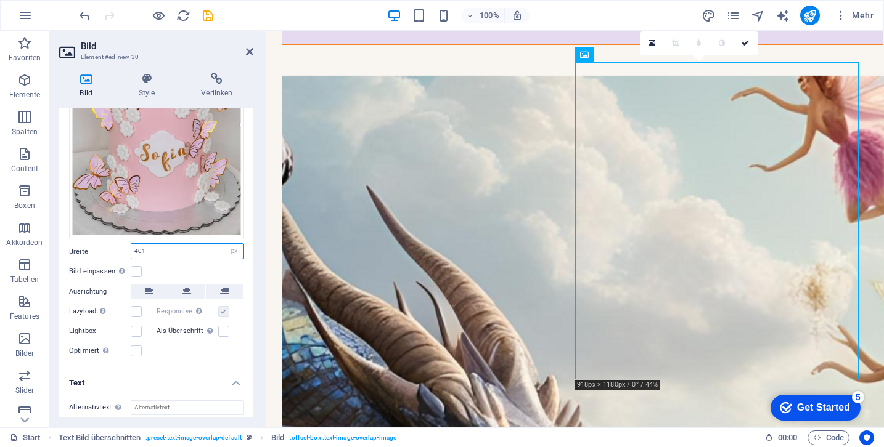
click at [164, 248] on input "401" at bounding box center [187, 251] width 112 height 15
drag, startPoint x: 164, startPoint y: 248, endPoint x: 124, endPoint y: 246, distance: 40.1
click at [124, 246] on div "Breite 401 Standard auto px rem % em vh vw" at bounding box center [156, 251] width 174 height 16
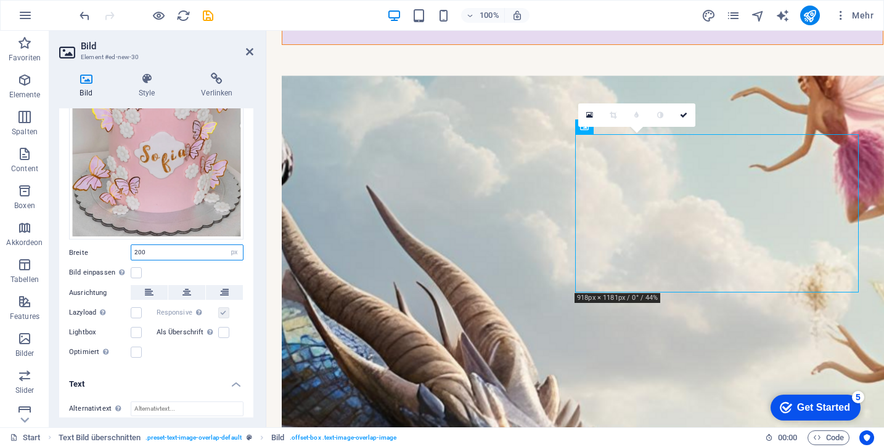
drag, startPoint x: 157, startPoint y: 251, endPoint x: 129, endPoint y: 248, distance: 28.5
click at [129, 248] on div "Breite 200 Standard auto px rem % em vh vw" at bounding box center [156, 253] width 174 height 16
type input "400"
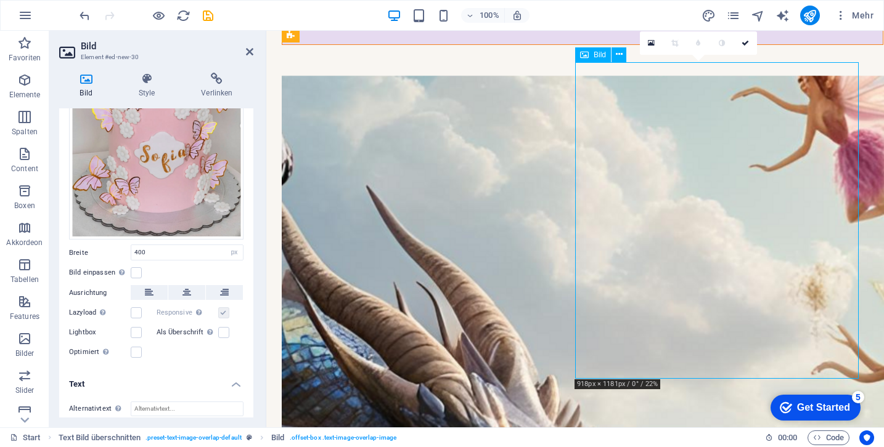
drag, startPoint x: 670, startPoint y: 263, endPoint x: 740, endPoint y: 265, distance: 69.7
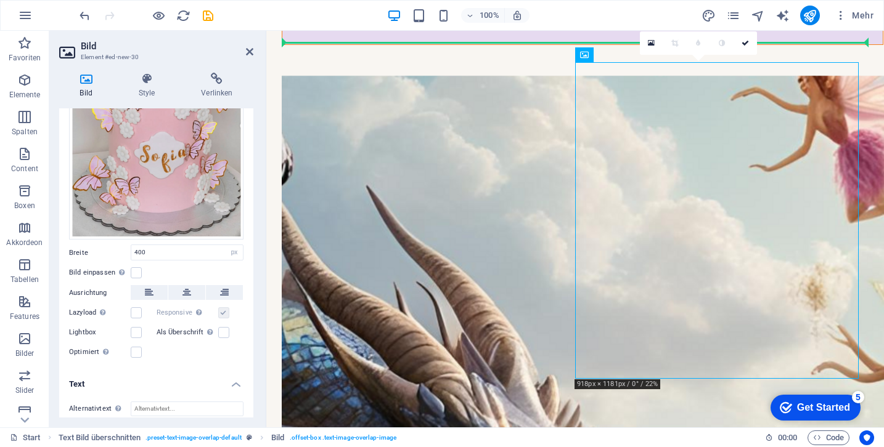
drag, startPoint x: 822, startPoint y: 216, endPoint x: 860, endPoint y: 217, distance: 38.8
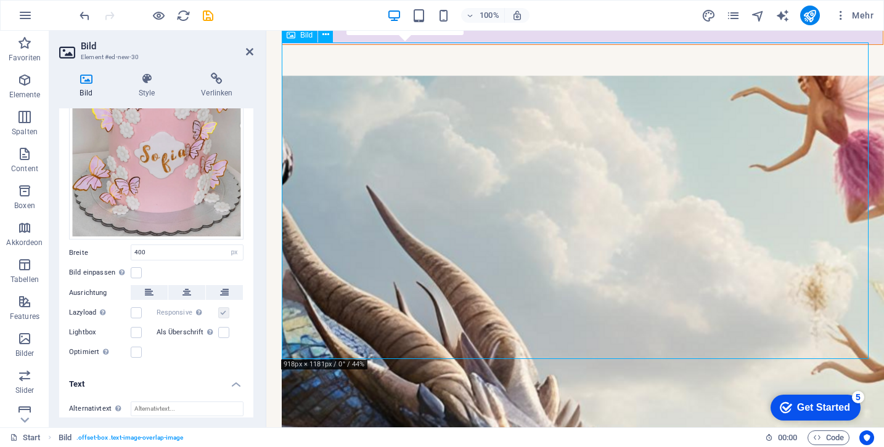
drag, startPoint x: 802, startPoint y: 216, endPoint x: 821, endPoint y: 216, distance: 18.5
click at [326, 39] on icon at bounding box center [325, 34] width 7 height 13
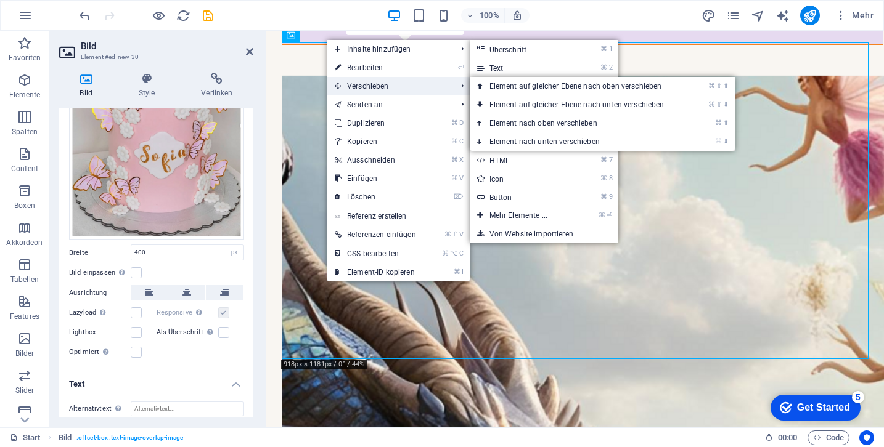
click at [361, 83] on span "Verschieben" at bounding box center [389, 86] width 124 height 18
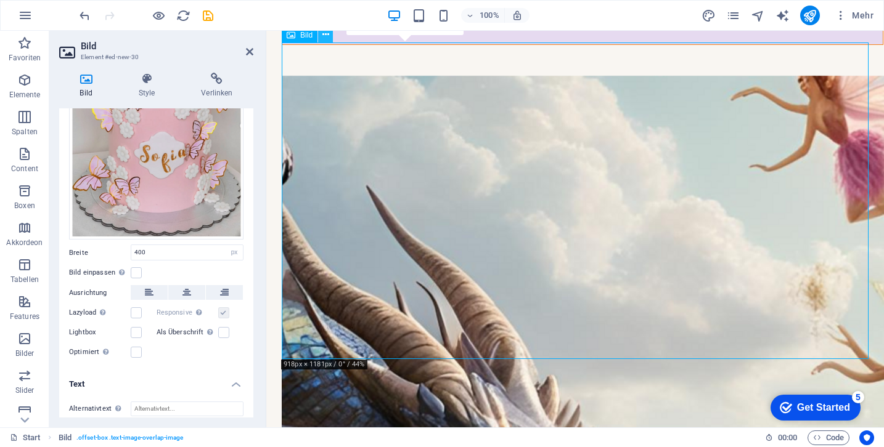
click at [326, 38] on icon at bounding box center [325, 34] width 7 height 13
click at [258, 296] on div "Bild Style Verlinken Bild Ziehe Dateien zum Hochladen hierher oder klicke hier,…" at bounding box center [156, 245] width 214 height 365
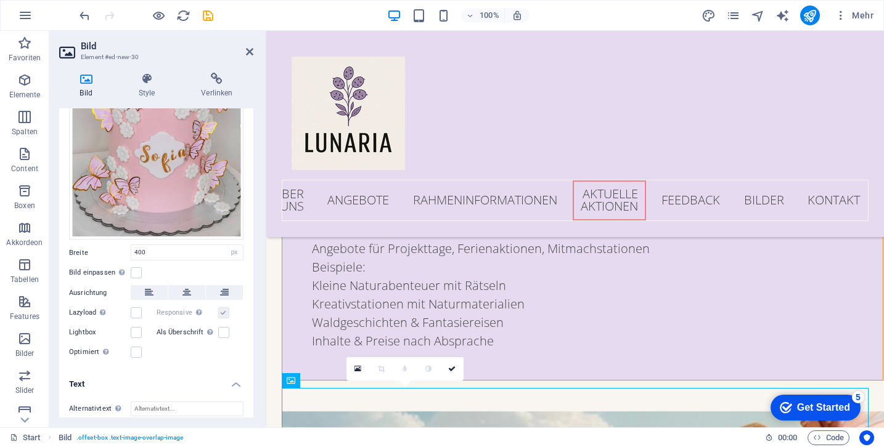
scroll to position [4388, 0]
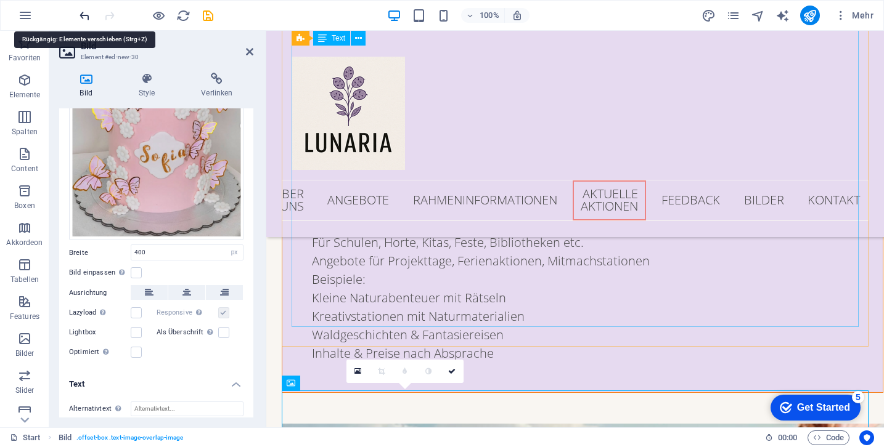
click at [85, 14] on icon "undo" at bounding box center [85, 16] width 14 height 14
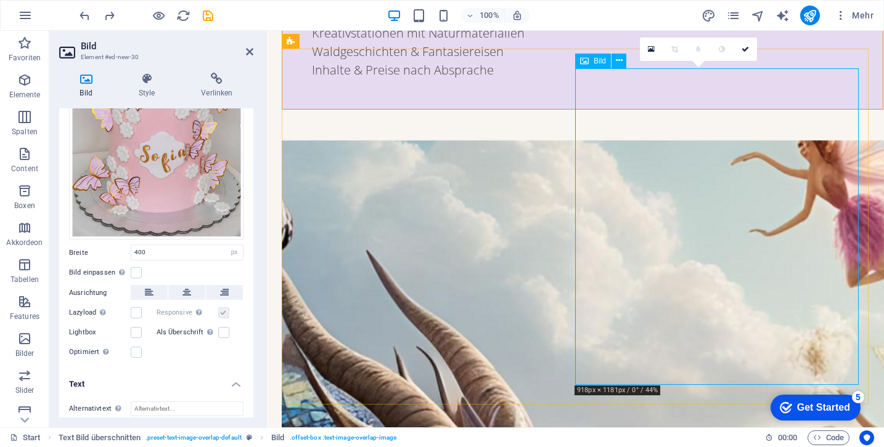
scroll to position [4742, 0]
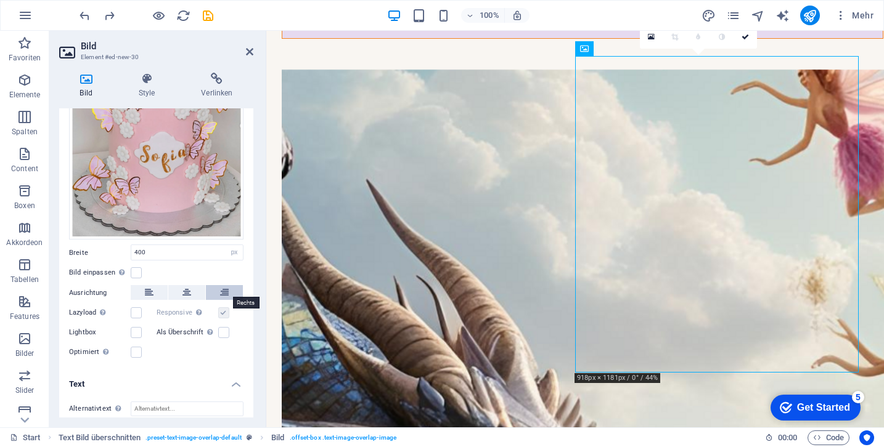
click at [231, 292] on button at bounding box center [224, 292] width 37 height 15
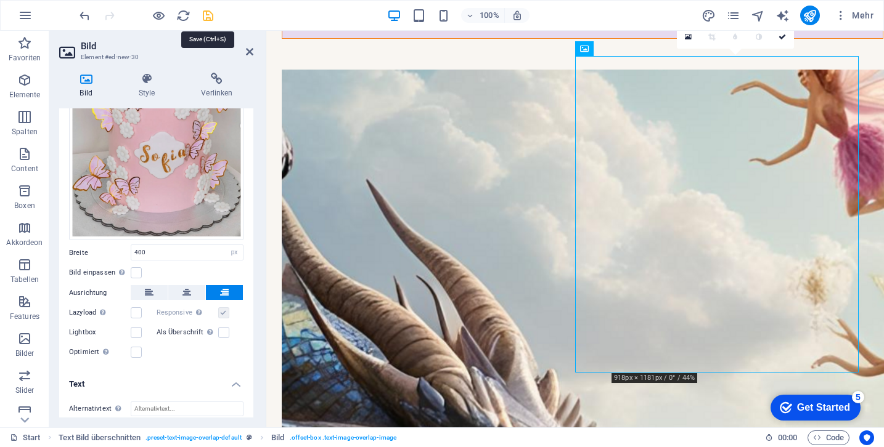
click at [211, 17] on icon "save" at bounding box center [208, 16] width 14 height 14
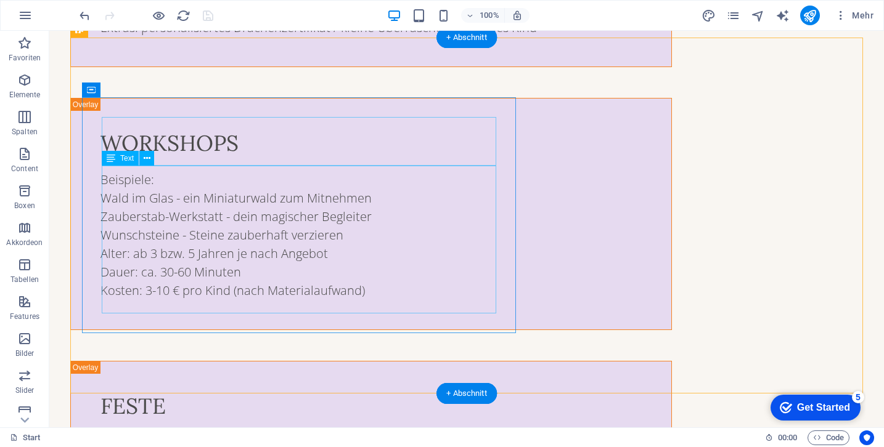
scroll to position [4265, 0]
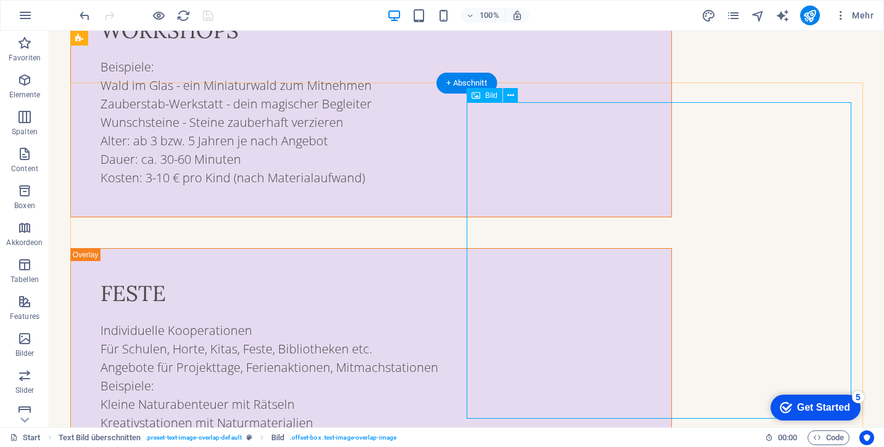
scroll to position [4171, 0]
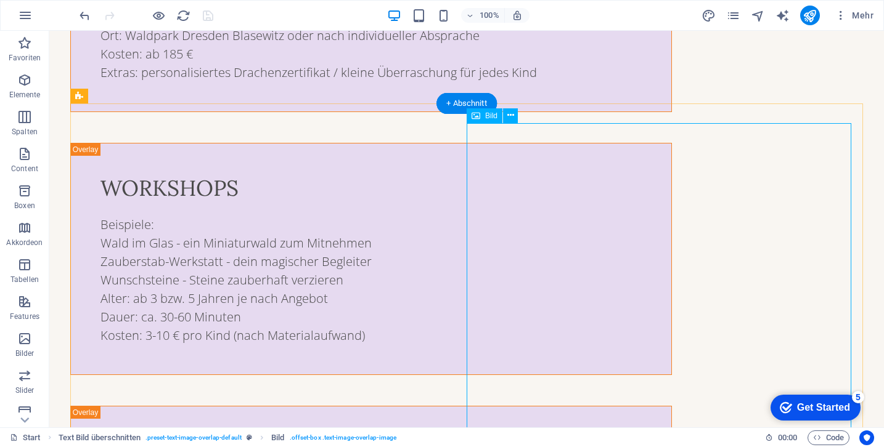
select select "px"
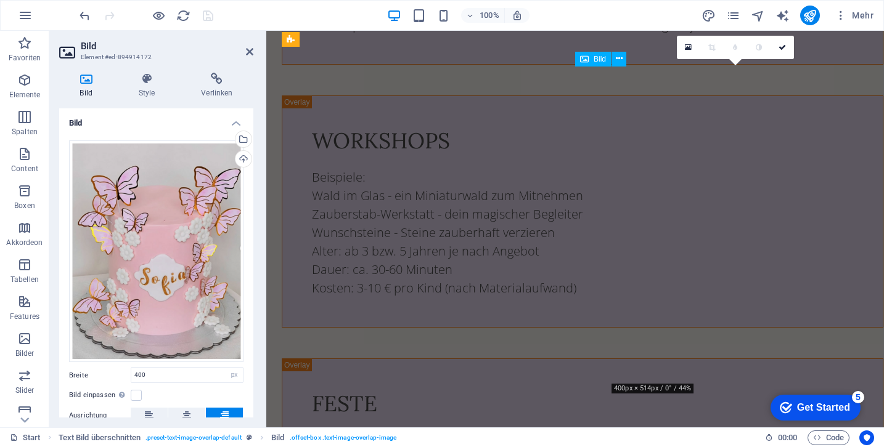
scroll to position [4732, 0]
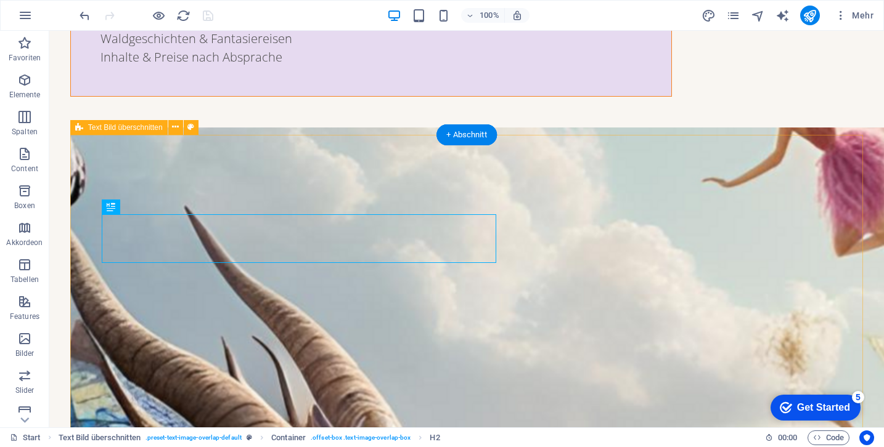
scroll to position [4139, 0]
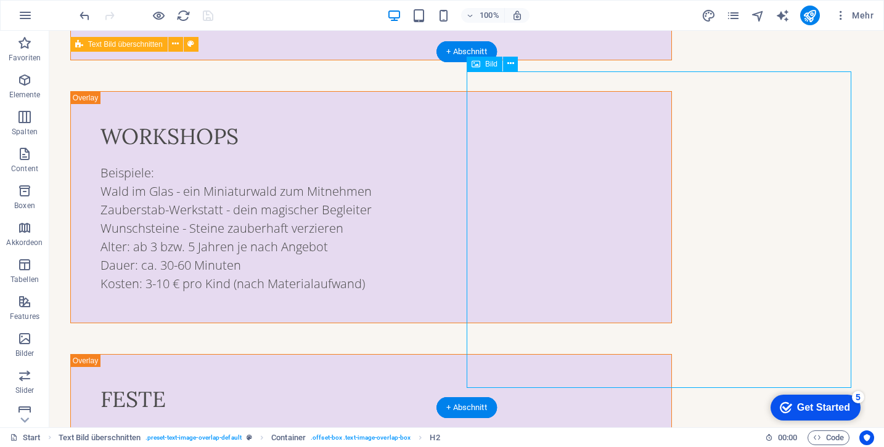
select select "px"
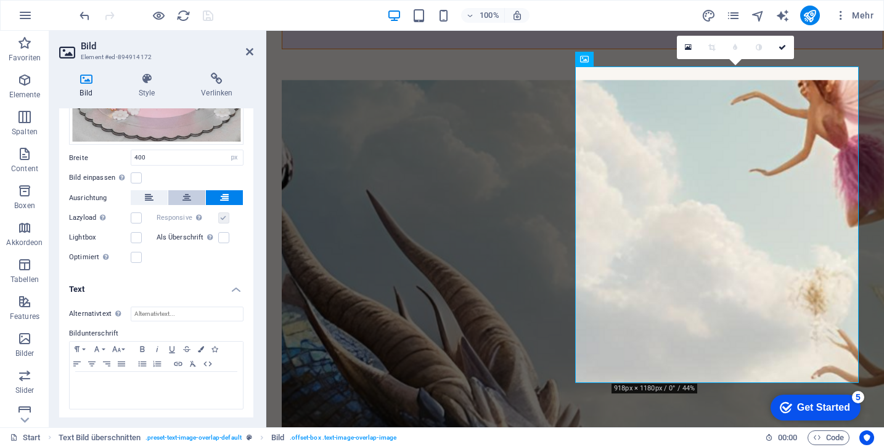
scroll to position [217, 0]
click at [179, 195] on button at bounding box center [186, 198] width 37 height 15
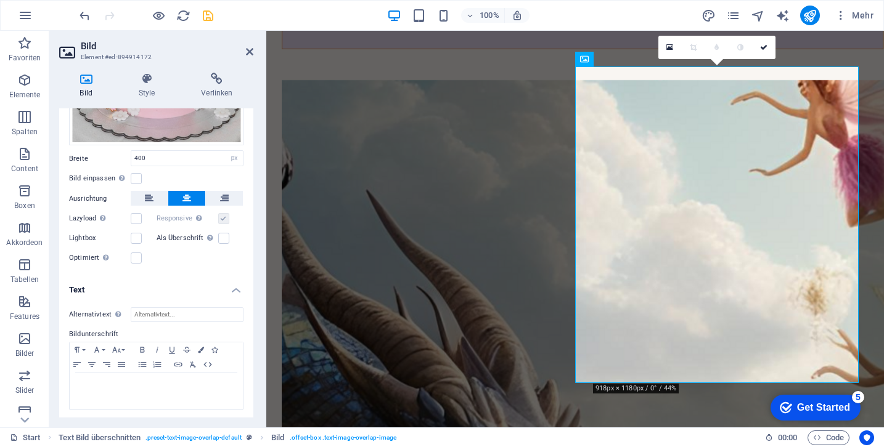
click at [243, 50] on h2 "Bild" at bounding box center [167, 46] width 173 height 11
click at [250, 51] on icon at bounding box center [249, 52] width 7 height 10
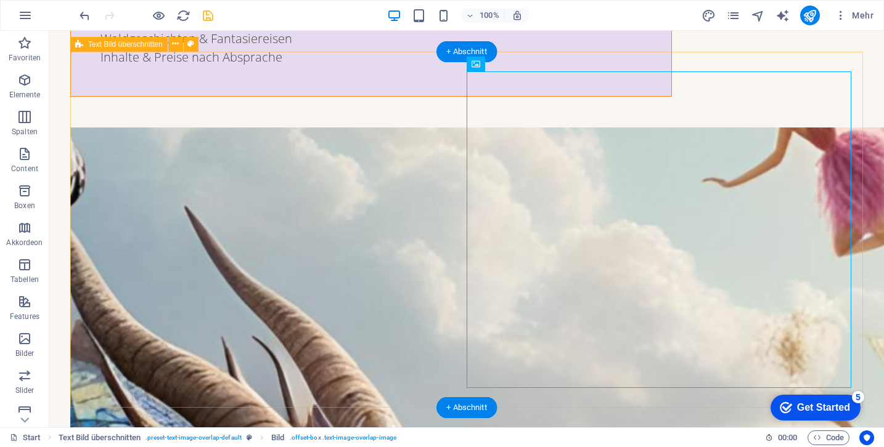
scroll to position [4223, 0]
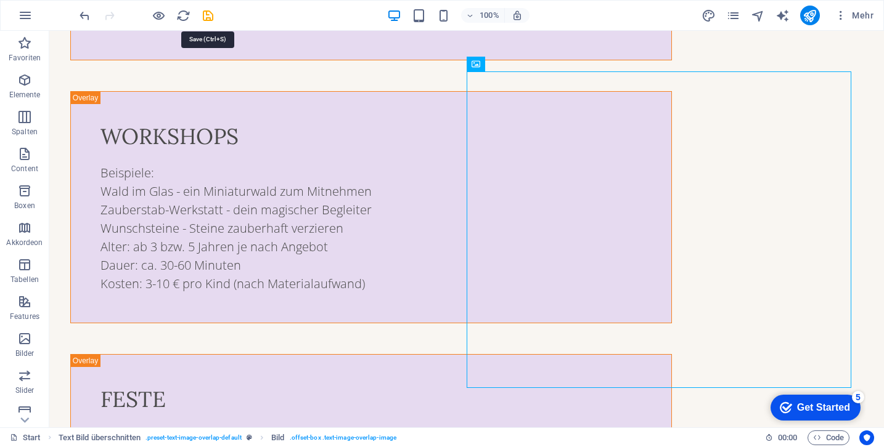
click at [212, 12] on icon "save" at bounding box center [208, 16] width 14 height 14
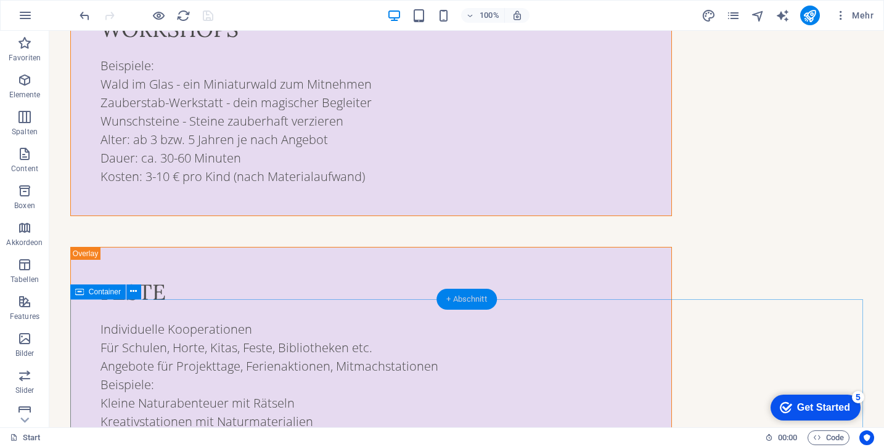
scroll to position [4369, 0]
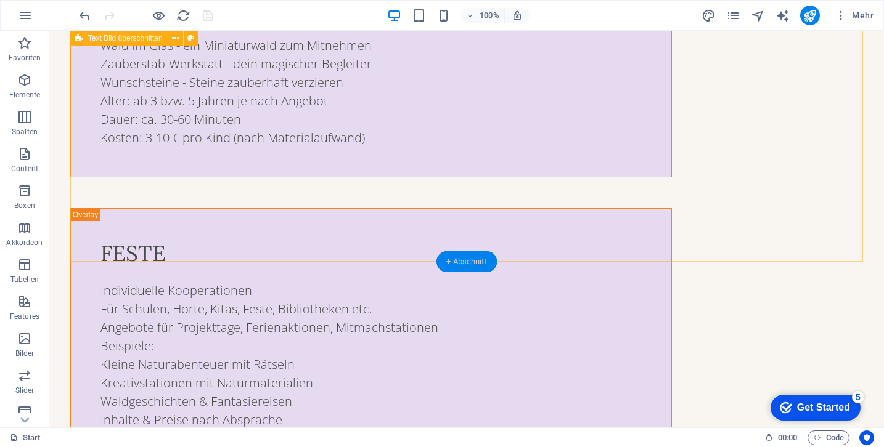
click at [477, 255] on div "+ Abschnitt" at bounding box center [466, 261] width 60 height 21
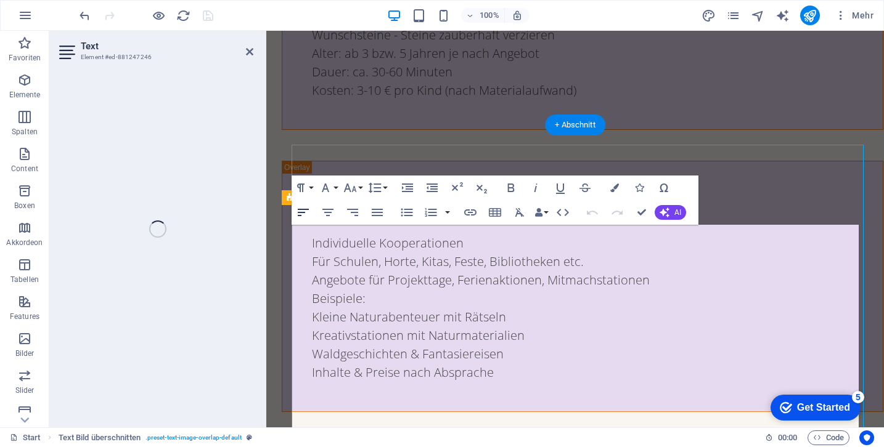
scroll to position [4084, 0]
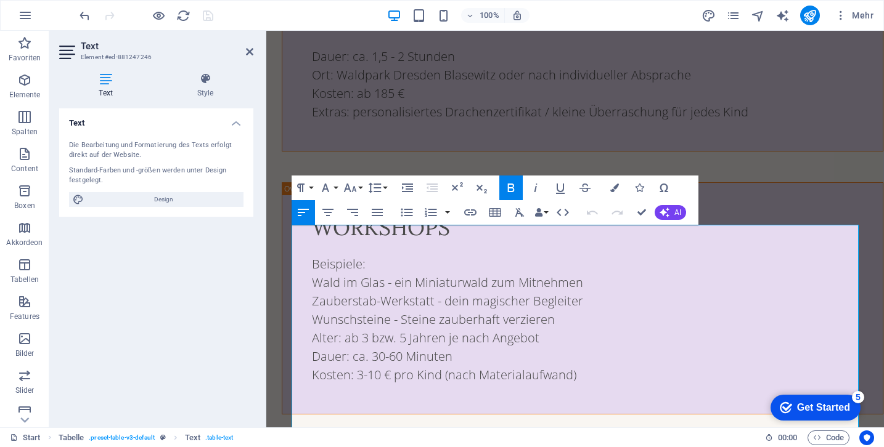
click at [251, 52] on icon at bounding box center [249, 52] width 7 height 10
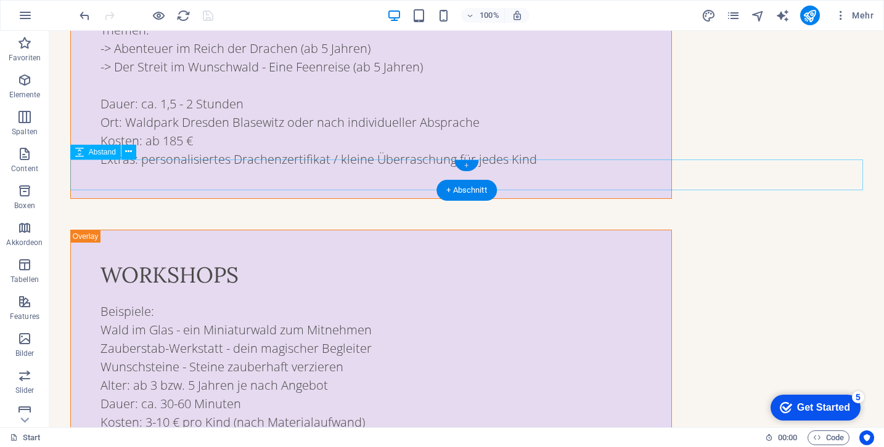
click at [467, 168] on div "+" at bounding box center [466, 165] width 24 height 11
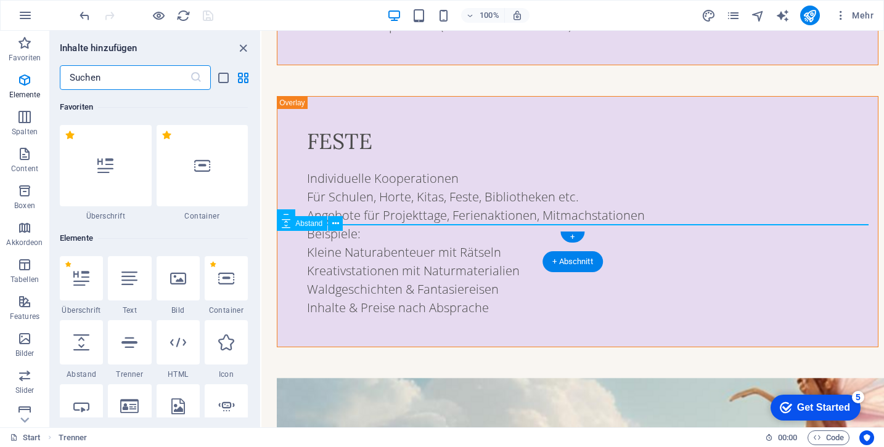
scroll to position [2157, 0]
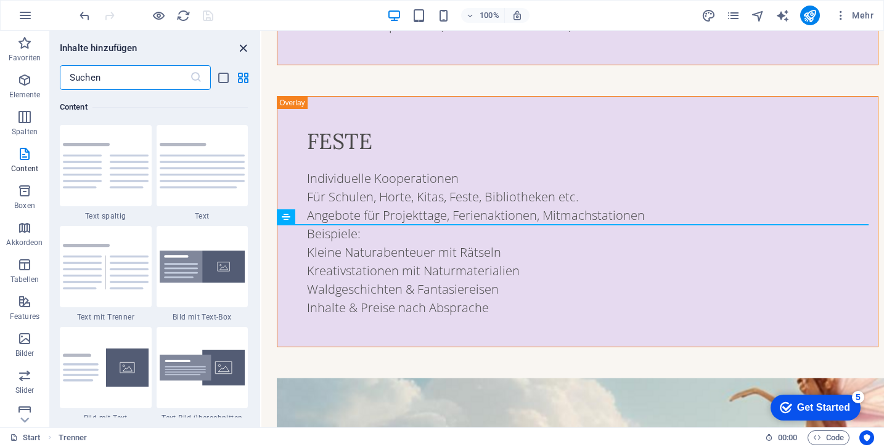
click at [241, 46] on icon "close panel" at bounding box center [243, 48] width 14 height 14
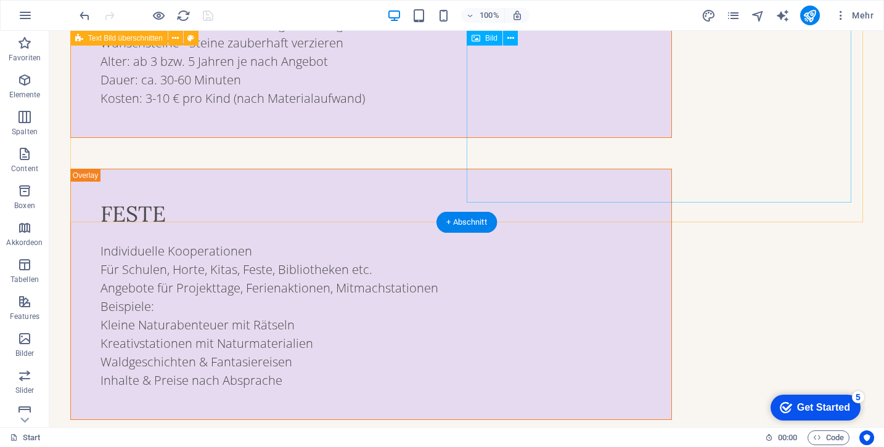
scroll to position [4407, 0]
click at [475, 218] on div "+ Abschnitt" at bounding box center [466, 223] width 60 height 21
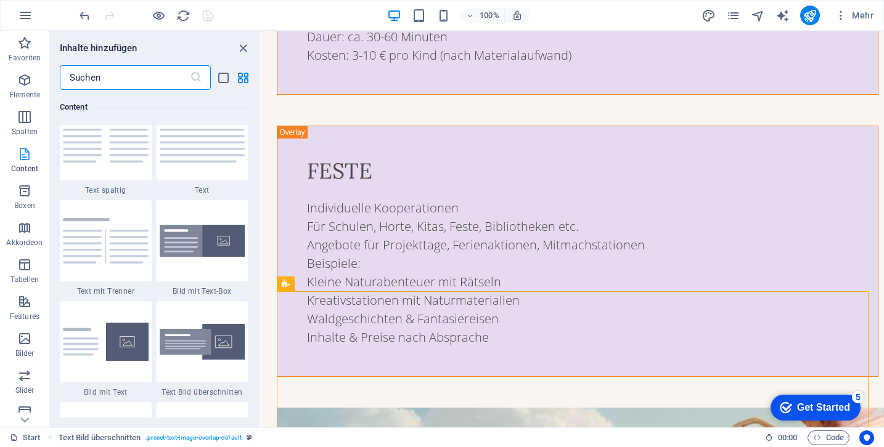
scroll to position [2184, 0]
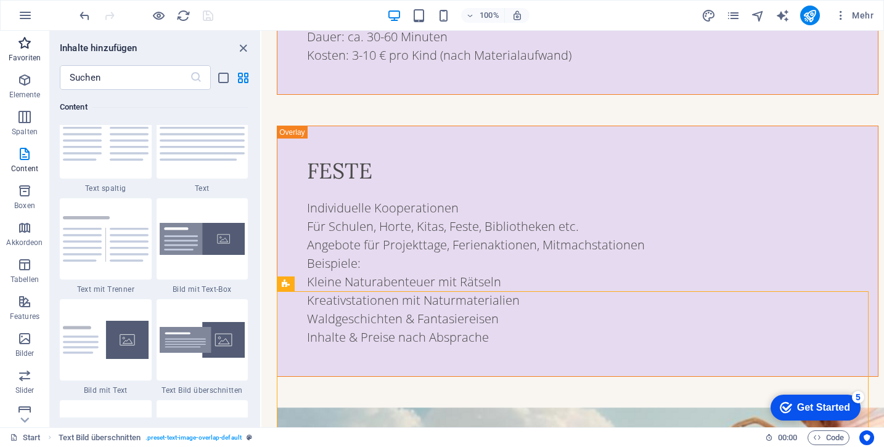
click at [20, 46] on icon "button" at bounding box center [24, 43] width 15 height 15
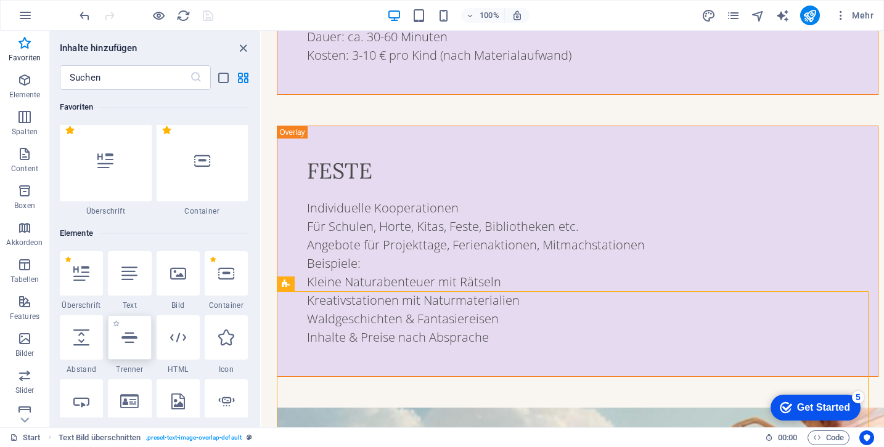
scroll to position [7, 0]
click at [92, 337] on div at bounding box center [81, 335] width 43 height 44
select select "px"
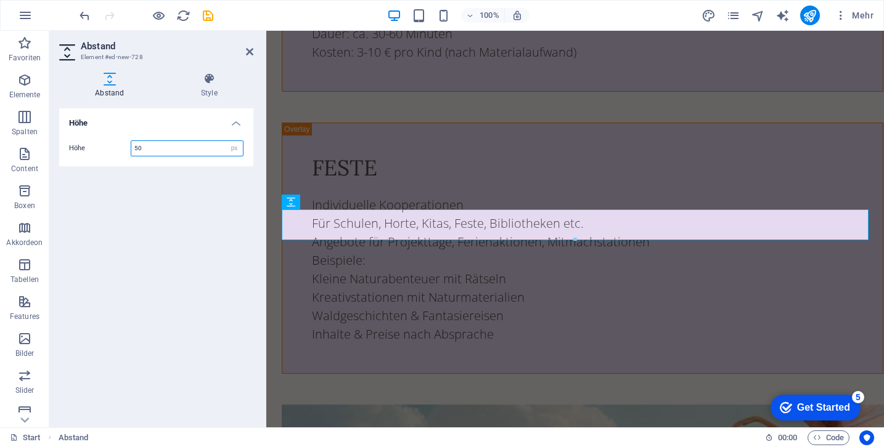
scroll to position [4925, 0]
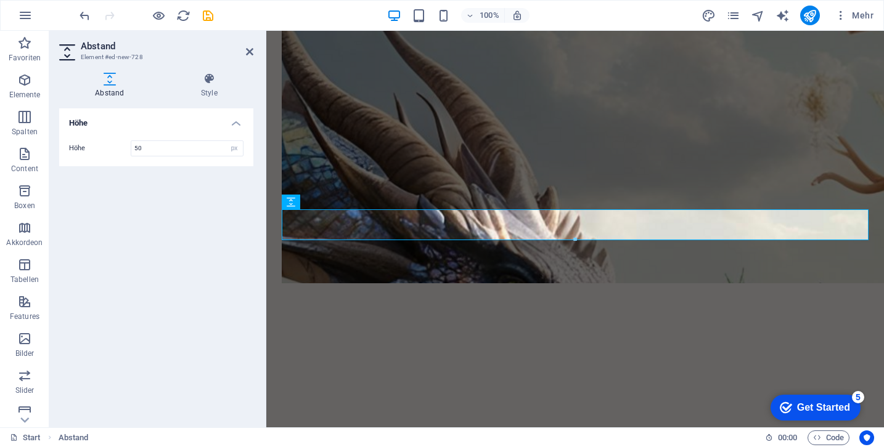
click at [255, 54] on aside "Abstand Element #ed-new-728 Abstand Style Höhe Höhe 50 px rem vh vw Preset Elem…" at bounding box center [157, 229] width 217 height 397
drag, startPoint x: 251, startPoint y: 52, endPoint x: 202, endPoint y: 22, distance: 58.1
click at [251, 52] on icon at bounding box center [249, 52] width 7 height 10
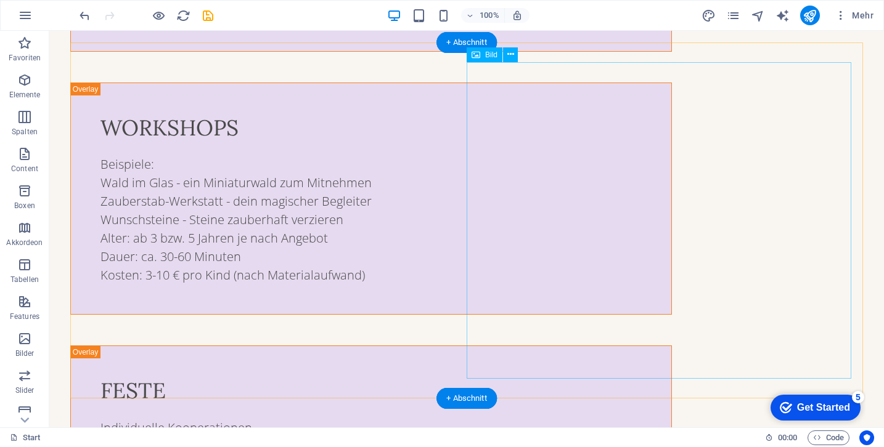
scroll to position [4232, 0]
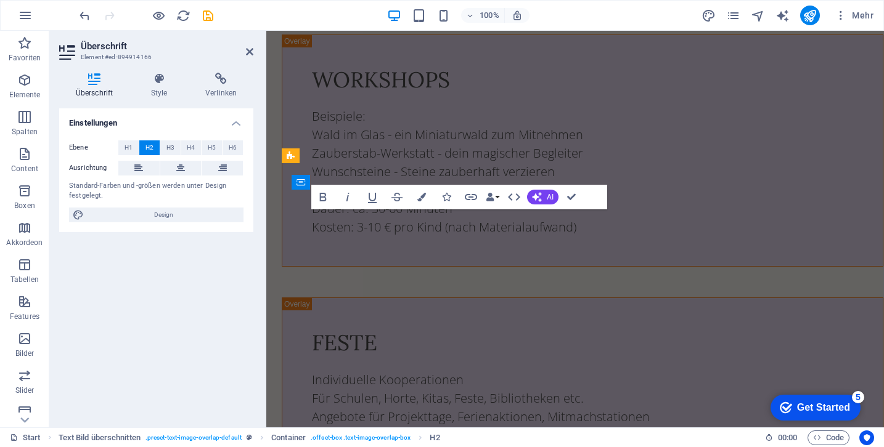
scroll to position [4615, 0]
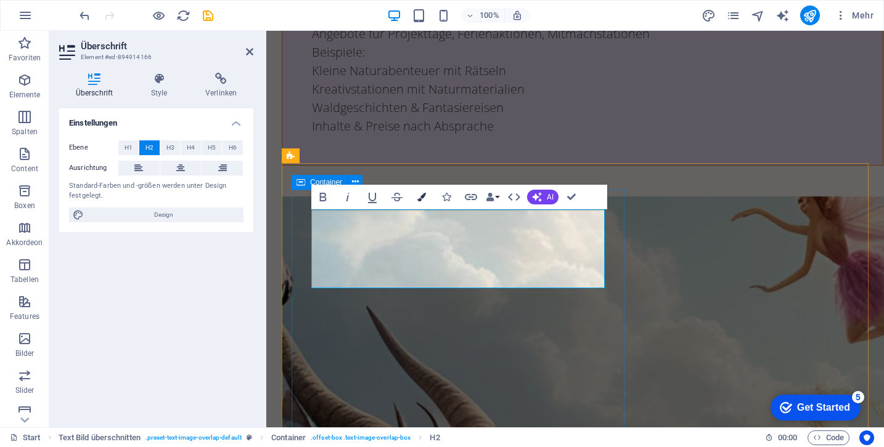
click at [427, 197] on button "Colors" at bounding box center [421, 197] width 23 height 25
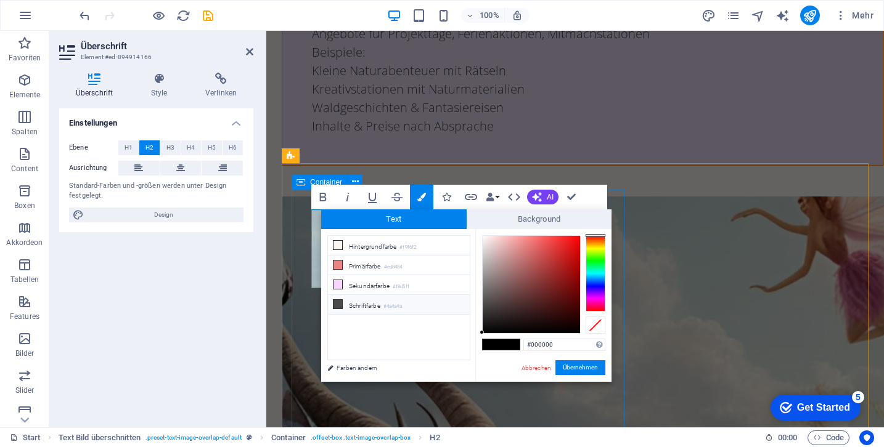
click at [368, 308] on li "Schriftfarbe #4a4a4a" at bounding box center [399, 305] width 142 height 20
type input "#4a4a4a"
drag, startPoint x: 566, startPoint y: 367, endPoint x: 299, endPoint y: 337, distance: 268.6
click at [566, 367] on button "Übernehmen" at bounding box center [580, 368] width 50 height 15
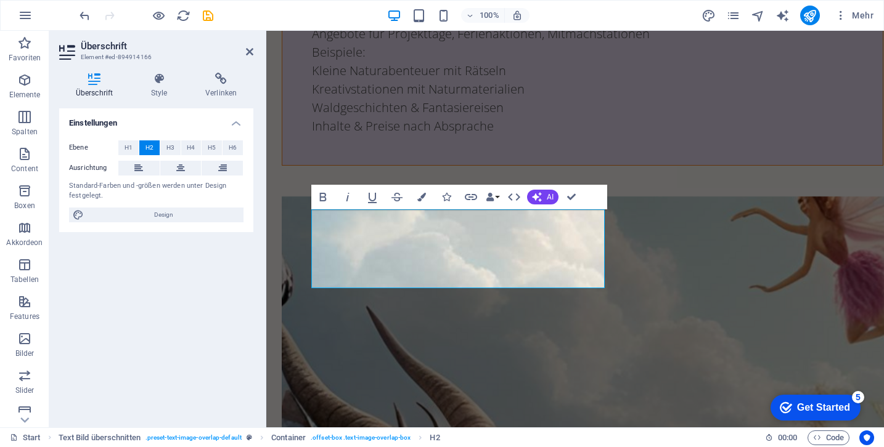
click at [269, 274] on body "Skip to main content Start über uns Angebote Rahmeninformationen Aktuelle Aktio…" at bounding box center [575, 268] width 618 height 9704
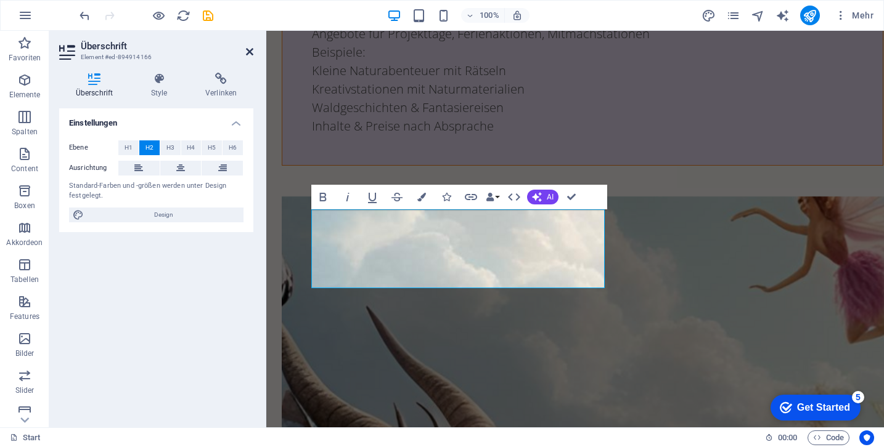
click at [248, 55] on icon at bounding box center [249, 52] width 7 height 10
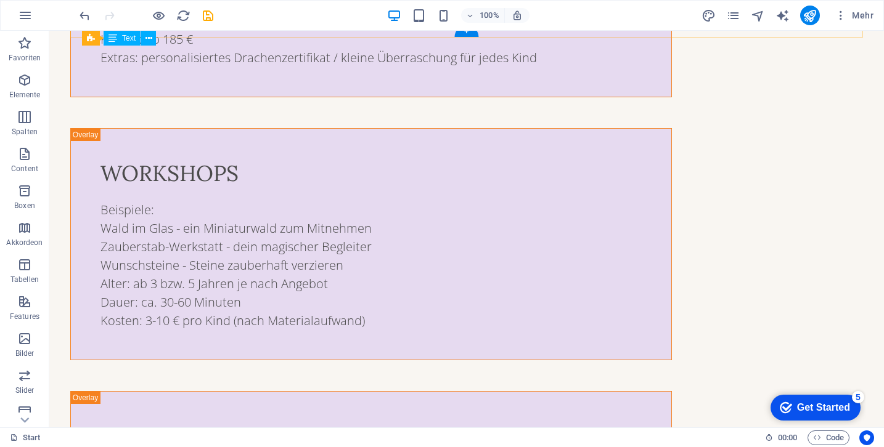
scroll to position [4227, 0]
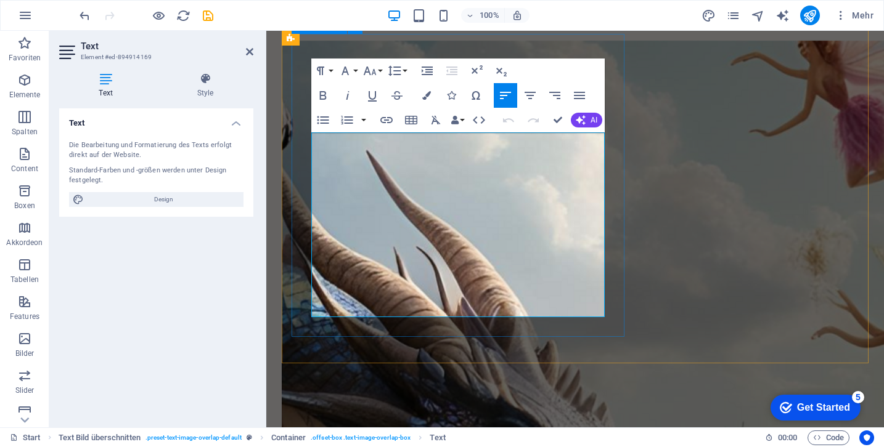
drag, startPoint x: 534, startPoint y: 200, endPoint x: 607, endPoint y: 190, distance: 74.0
click at [394, 116] on button "Insert Link" at bounding box center [386, 120] width 23 height 25
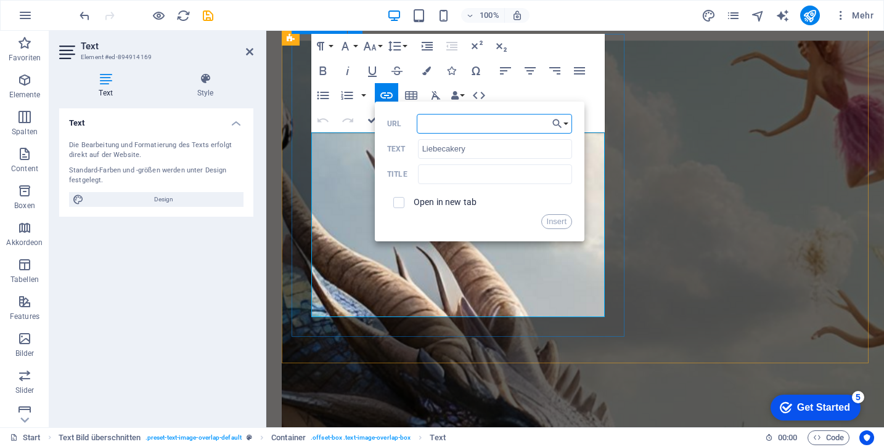
paste input "https://www.instagram.com/liebecakery/"
type input "https://www.instagram.com/liebecakery/"
click at [556, 220] on button "Insert" at bounding box center [556, 221] width 31 height 15
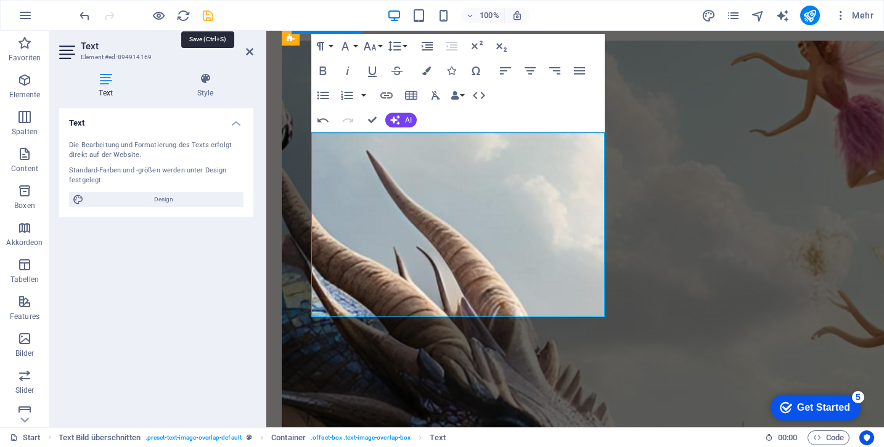
click at [210, 15] on icon "save" at bounding box center [208, 16] width 14 height 14
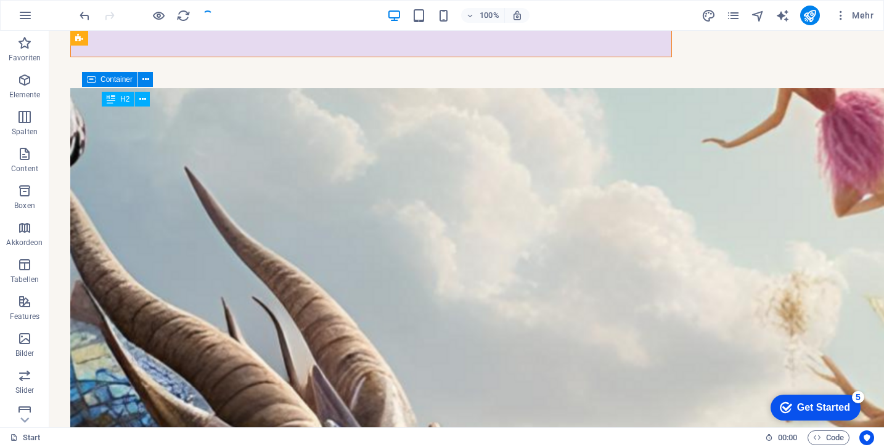
scroll to position [4247, 0]
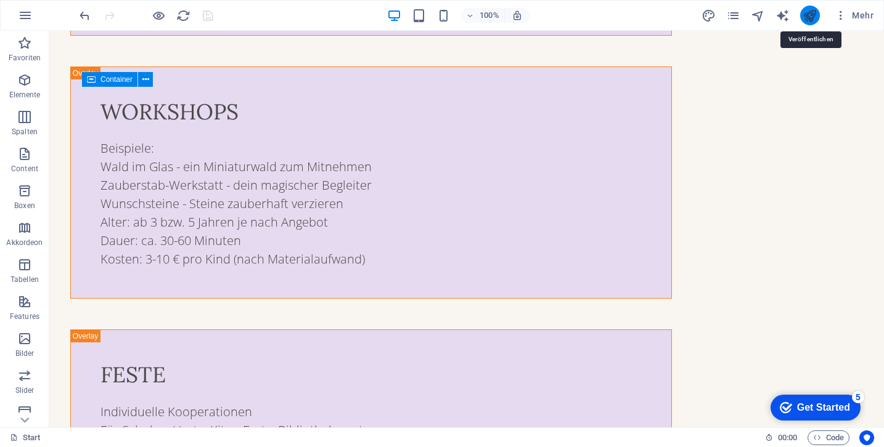
click at [804, 20] on icon "publish" at bounding box center [809, 16] width 14 height 14
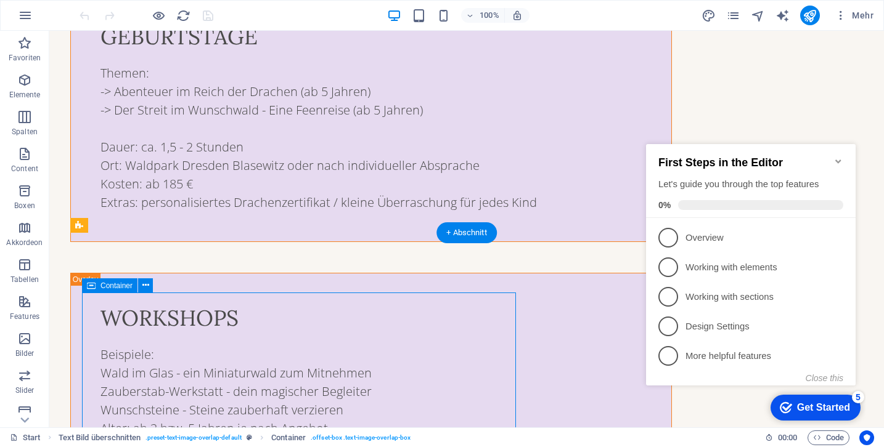
scroll to position [4041, 0]
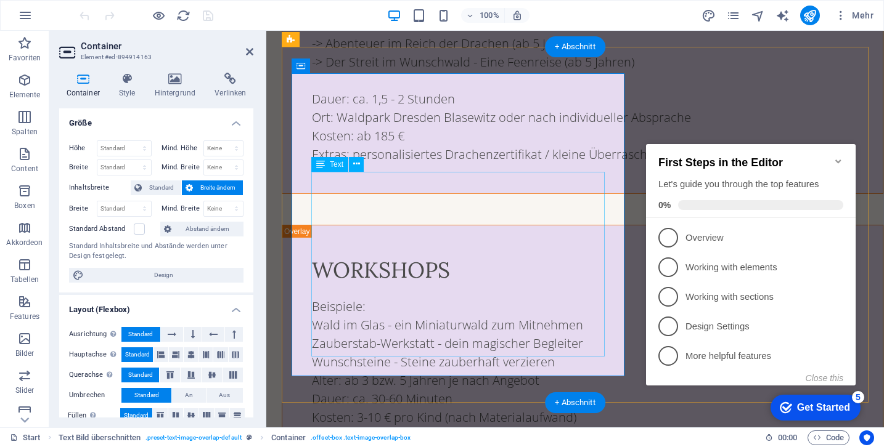
scroll to position [4732, 0]
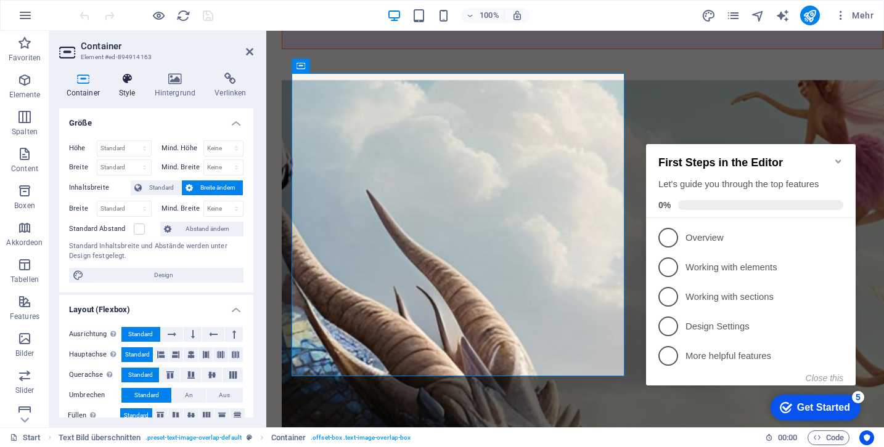
click at [132, 80] on icon at bounding box center [127, 79] width 31 height 12
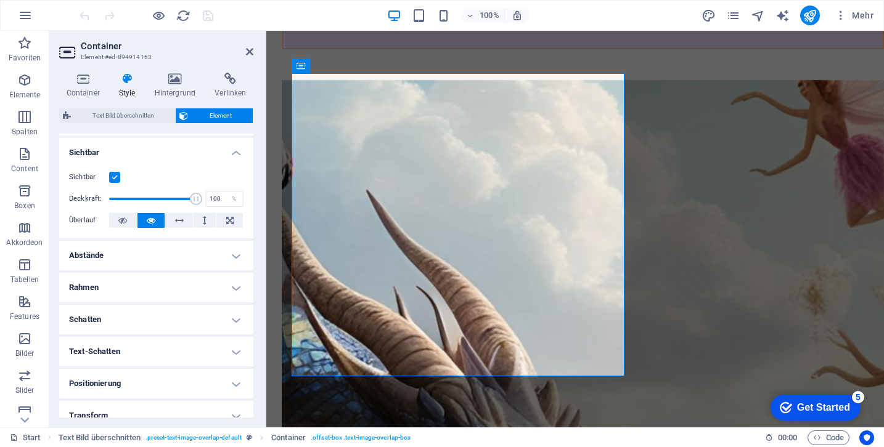
scroll to position [142, 0]
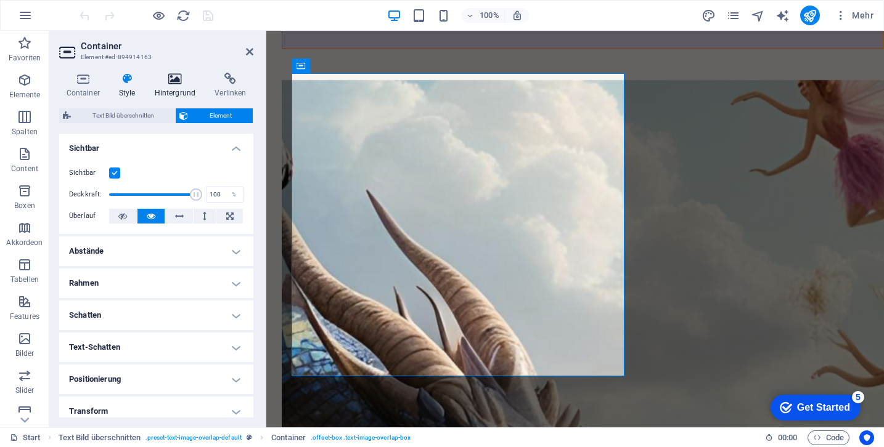
click at [184, 83] on icon at bounding box center [174, 79] width 55 height 12
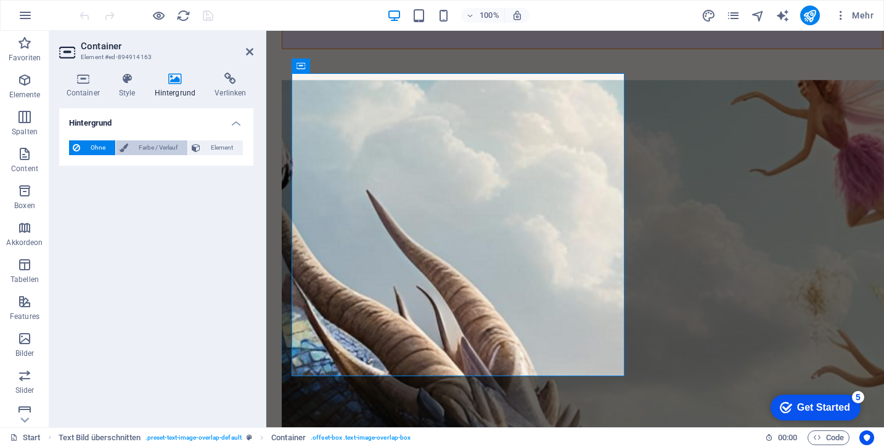
click at [166, 149] on span "Farbe / Verlauf" at bounding box center [158, 148] width 52 height 15
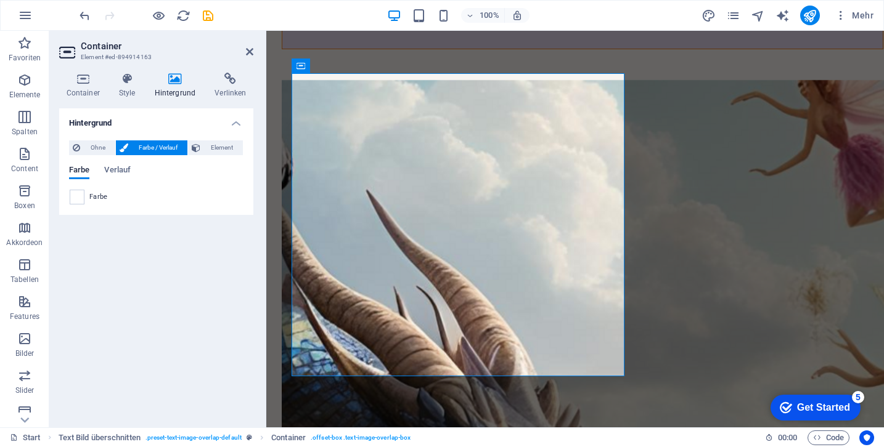
click at [95, 194] on span "Farbe" at bounding box center [98, 197] width 18 height 10
click at [78, 195] on span at bounding box center [77, 197] width 14 height 14
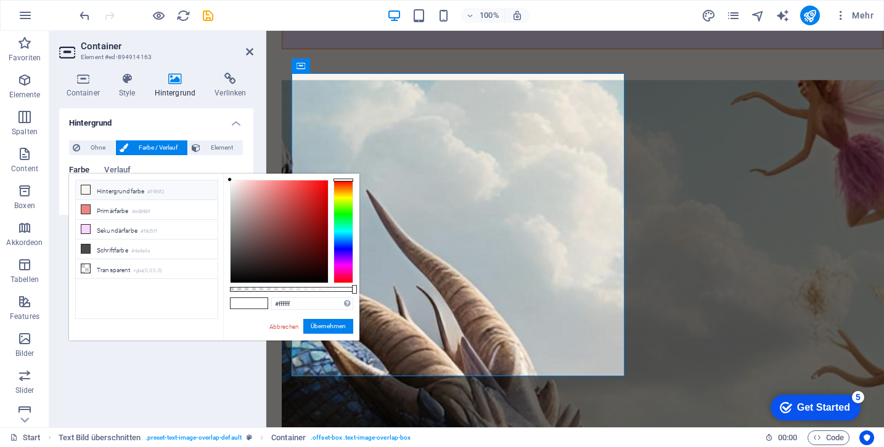
click at [78, 195] on li "Hintergrundfarbe #f9f6f2" at bounding box center [147, 191] width 142 height 20
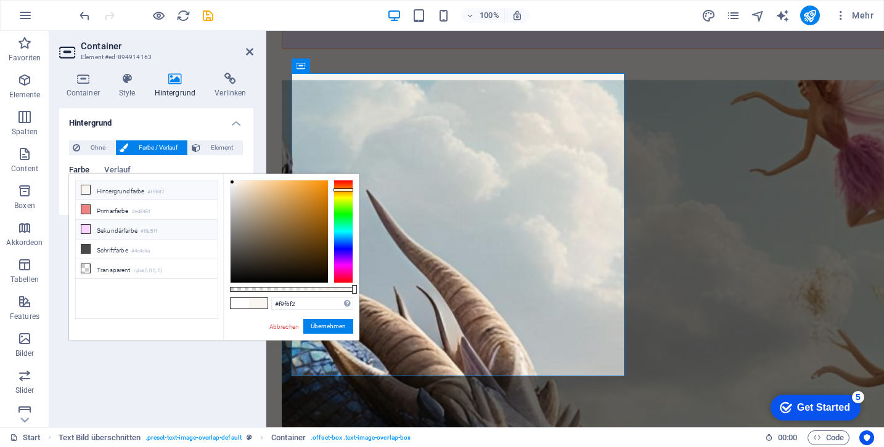
click at [118, 232] on li "Sekundärfarbe #f8d5ff" at bounding box center [147, 230] width 142 height 20
type input "#f8d5ff"
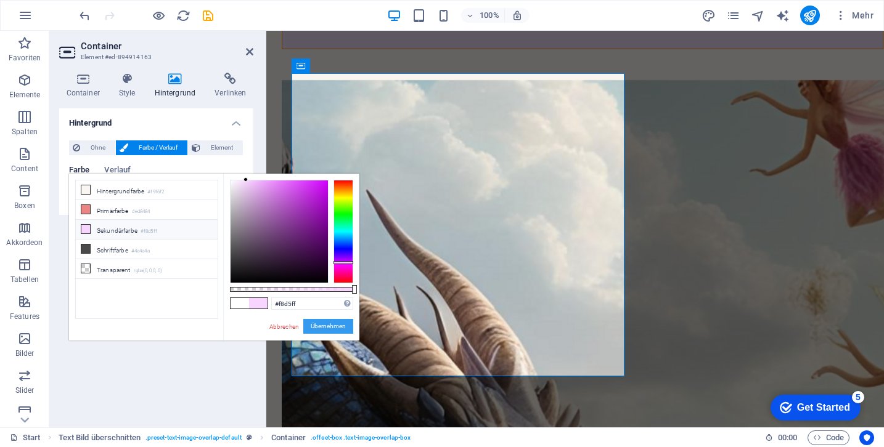
click at [313, 324] on button "Übernehmen" at bounding box center [328, 326] width 50 height 15
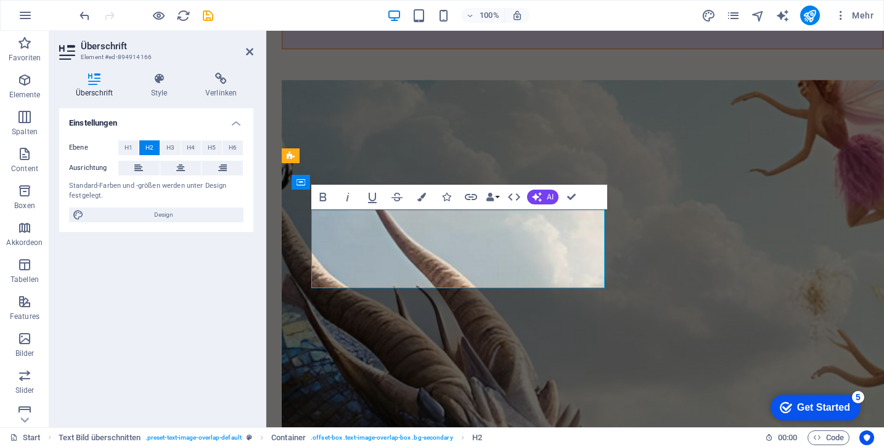
scroll to position [4615, 0]
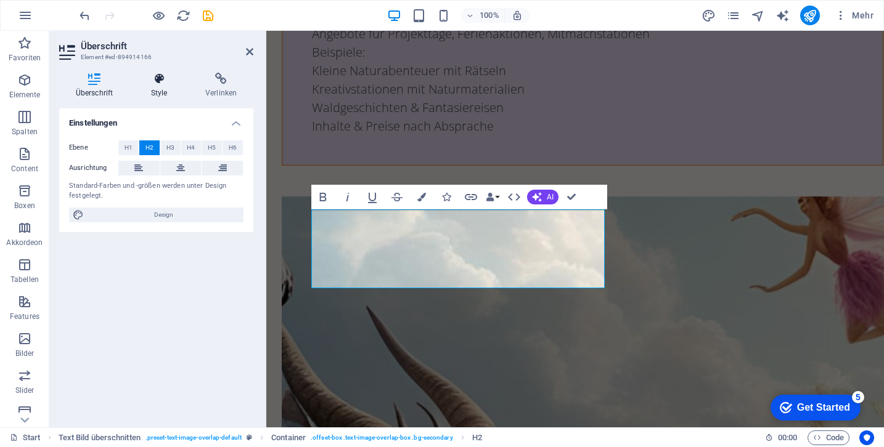
click at [161, 93] on h4 "Style" at bounding box center [161, 86] width 54 height 26
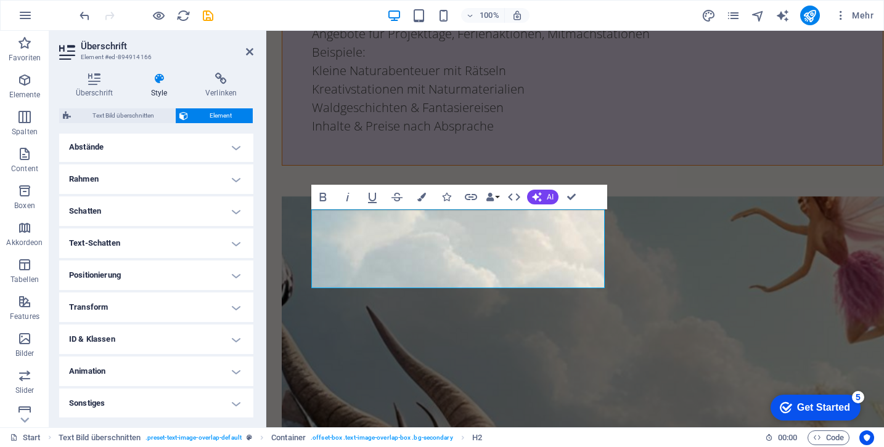
scroll to position [246, 0]
click at [422, 194] on icon "button" at bounding box center [421, 197] width 9 height 9
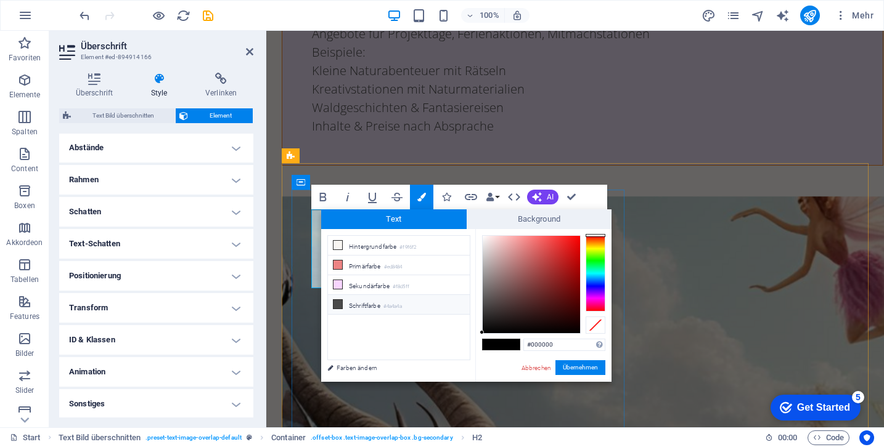
click at [382, 309] on li "Schriftfarbe #4a4a4a" at bounding box center [399, 305] width 142 height 20
type input "#4a4a4a"
click at [586, 364] on button "Übernehmen" at bounding box center [580, 368] width 50 height 15
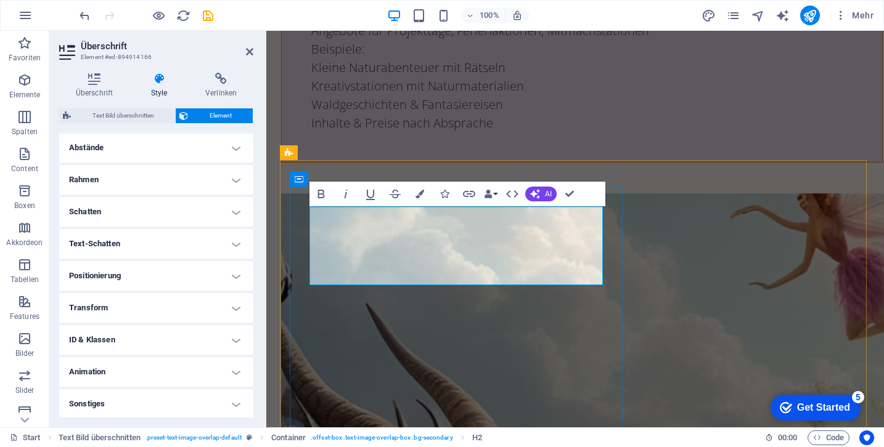
scroll to position [4618, 2]
drag, startPoint x: 460, startPoint y: 260, endPoint x: 338, endPoint y: 208, distance: 132.6
click at [429, 199] on button "Colors" at bounding box center [419, 194] width 23 height 25
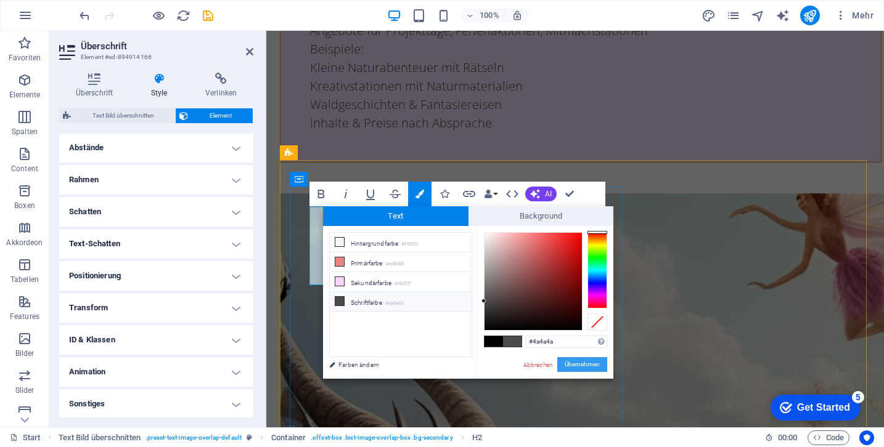
click at [587, 364] on button "Übernehmen" at bounding box center [582, 364] width 50 height 15
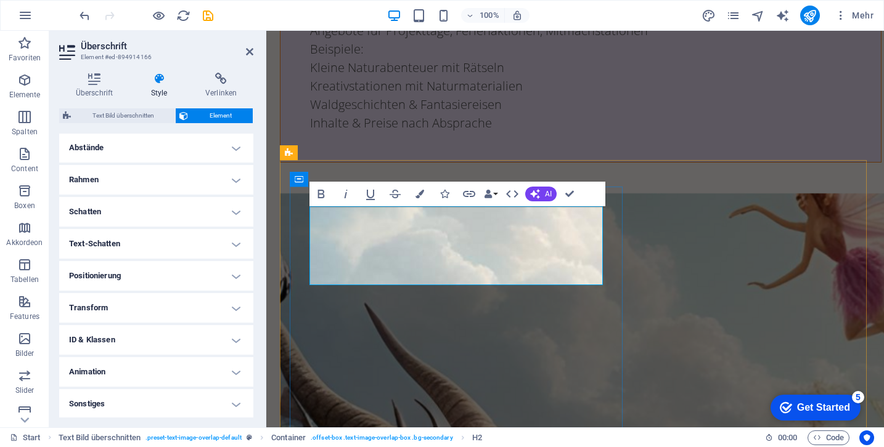
drag, startPoint x: 320, startPoint y: 276, endPoint x: 309, endPoint y: 222, distance: 54.6
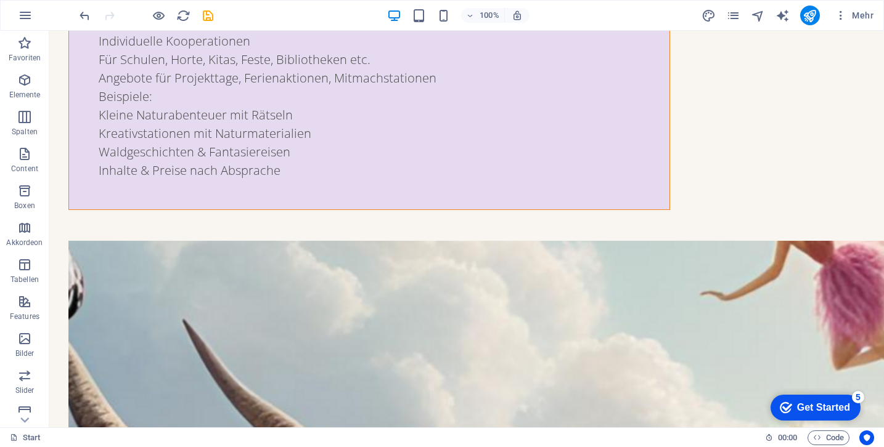
scroll to position [4139, 0]
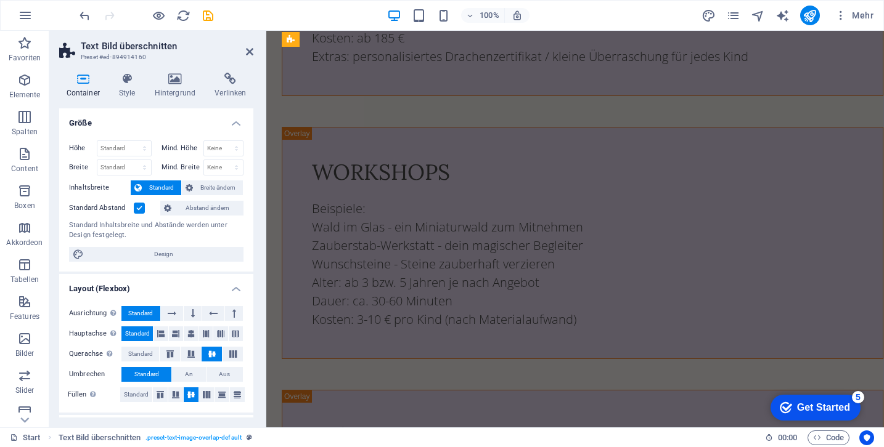
scroll to position [4732, 0]
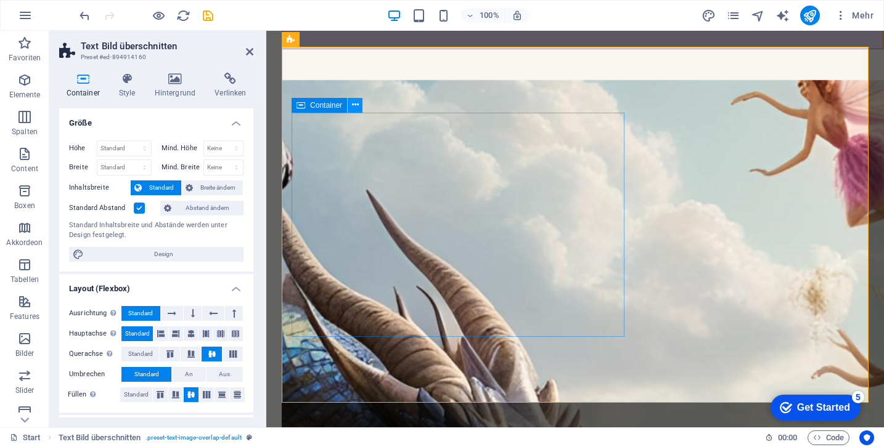
click at [359, 112] on button at bounding box center [355, 105] width 15 height 15
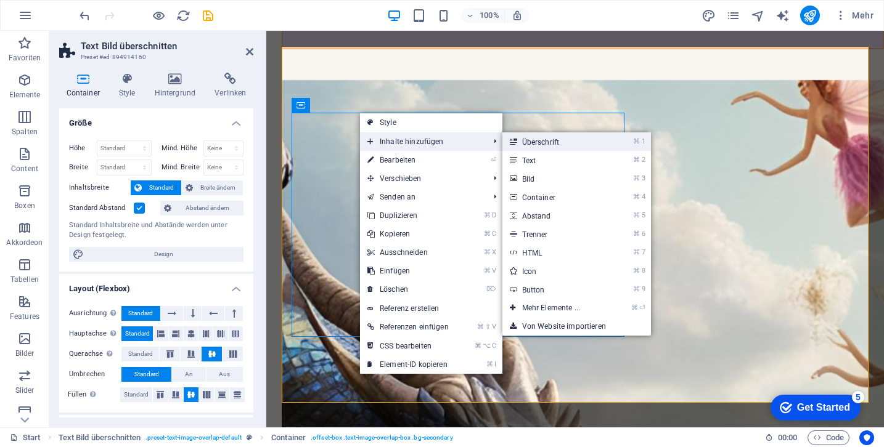
click at [555, 141] on link "⌘ 1 Überschrift" at bounding box center [553, 142] width 102 height 18
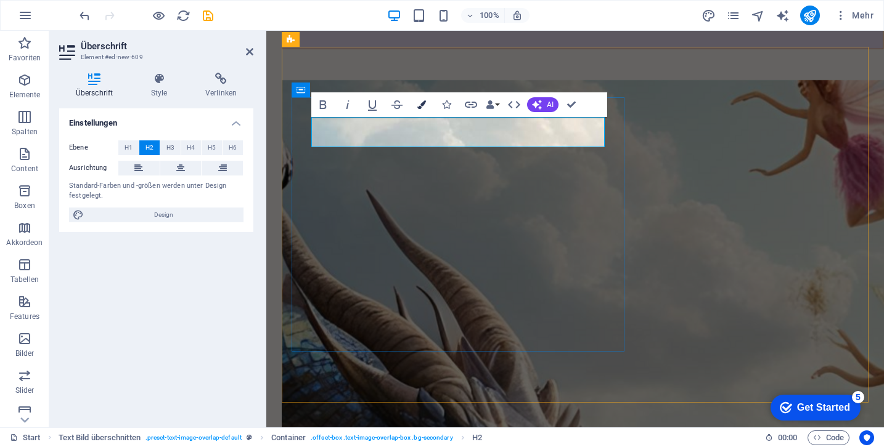
click at [427, 105] on button "Colors" at bounding box center [421, 104] width 23 height 25
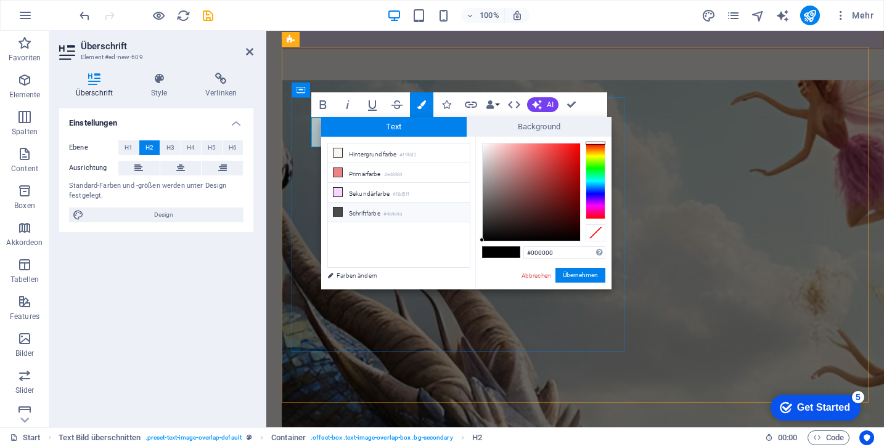
click at [396, 213] on small "#4a4a4a" at bounding box center [392, 214] width 18 height 9
type input "#4a4a4a"
click at [576, 280] on button "Übernehmen" at bounding box center [580, 275] width 50 height 15
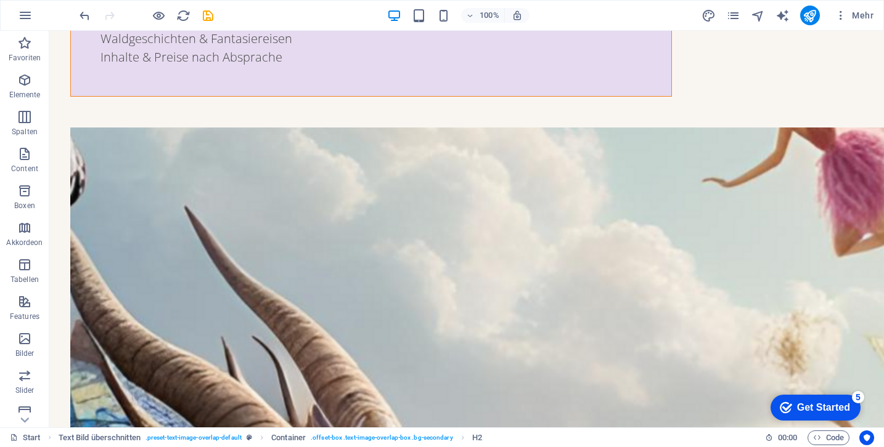
scroll to position [4149, 0]
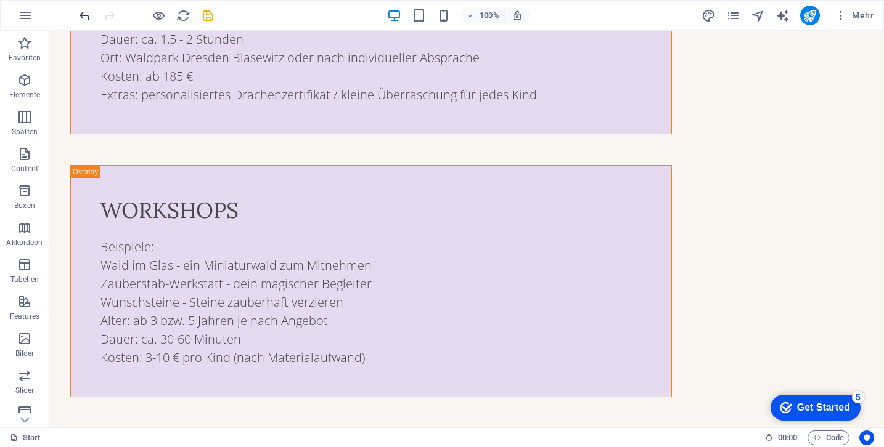
click at [88, 12] on icon "undo" at bounding box center [85, 16] width 14 height 14
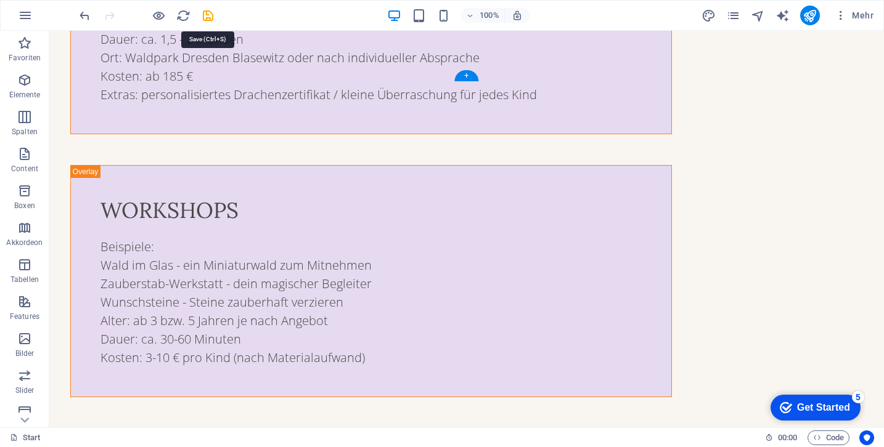
click at [213, 14] on icon "save" at bounding box center [208, 16] width 14 height 14
click at [813, 13] on icon "publish" at bounding box center [809, 16] width 14 height 14
